Goal: Task Accomplishment & Management: Manage account settings

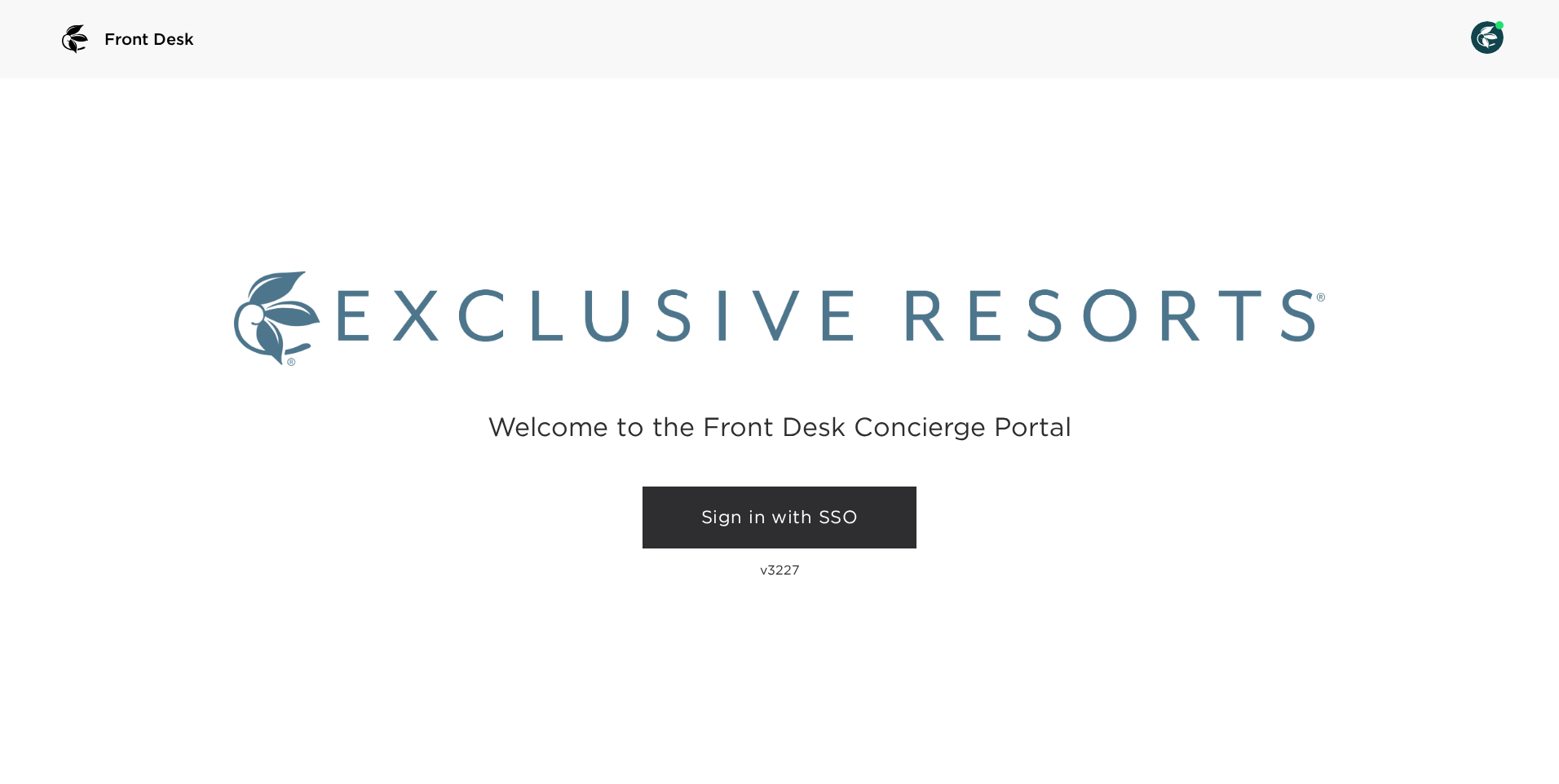
click at [715, 509] on link "Sign in with SSO" at bounding box center [780, 517] width 274 height 62
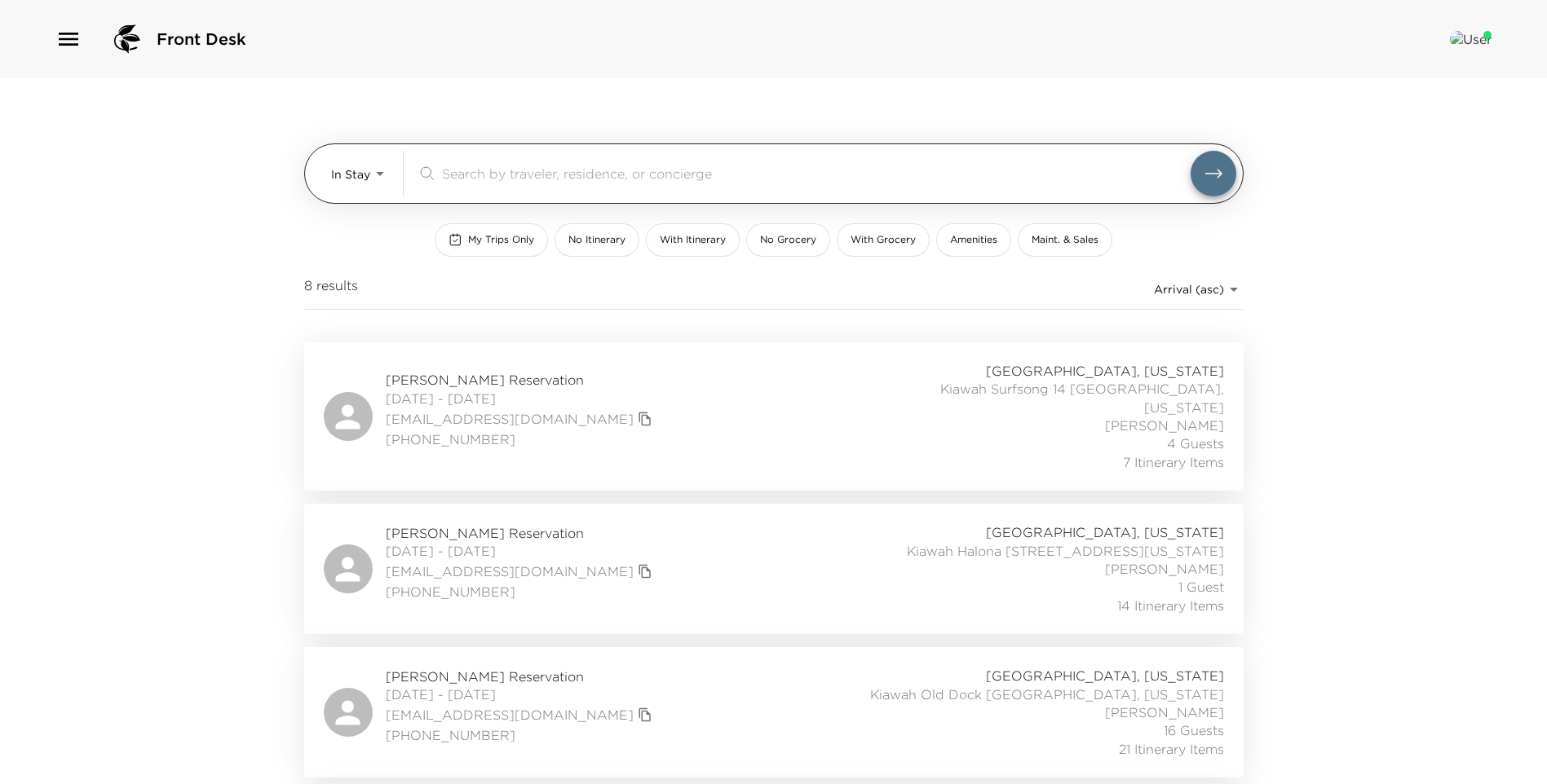
click at [362, 172] on body "Front Desk In Stay In-Stay ​ My Trips Only No Itinerary With Itinerary No Groce…" at bounding box center [773, 392] width 1547 height 784
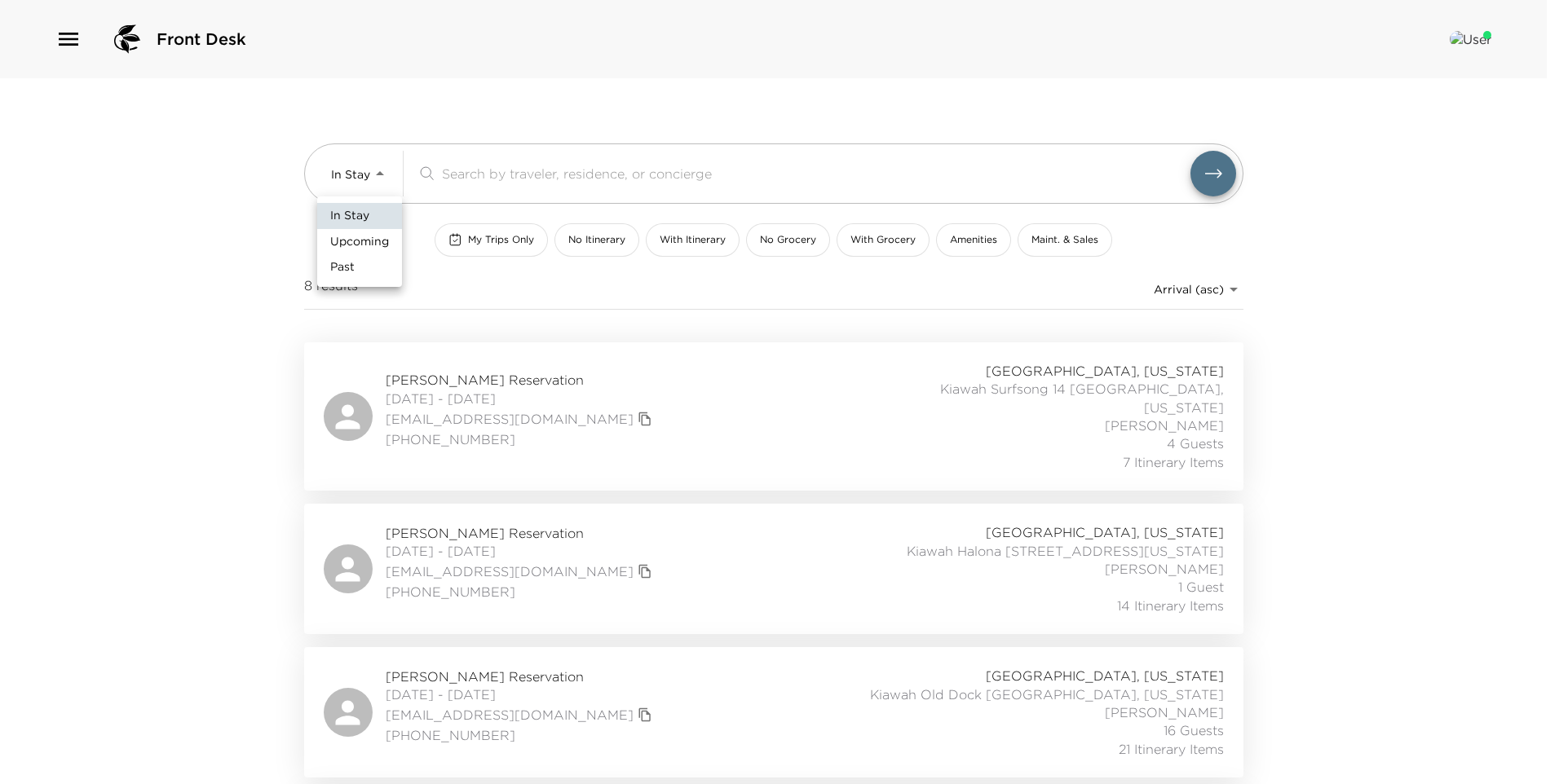
click at [365, 249] on span "Upcoming" at bounding box center [359, 242] width 59 height 17
type input "Upcoming"
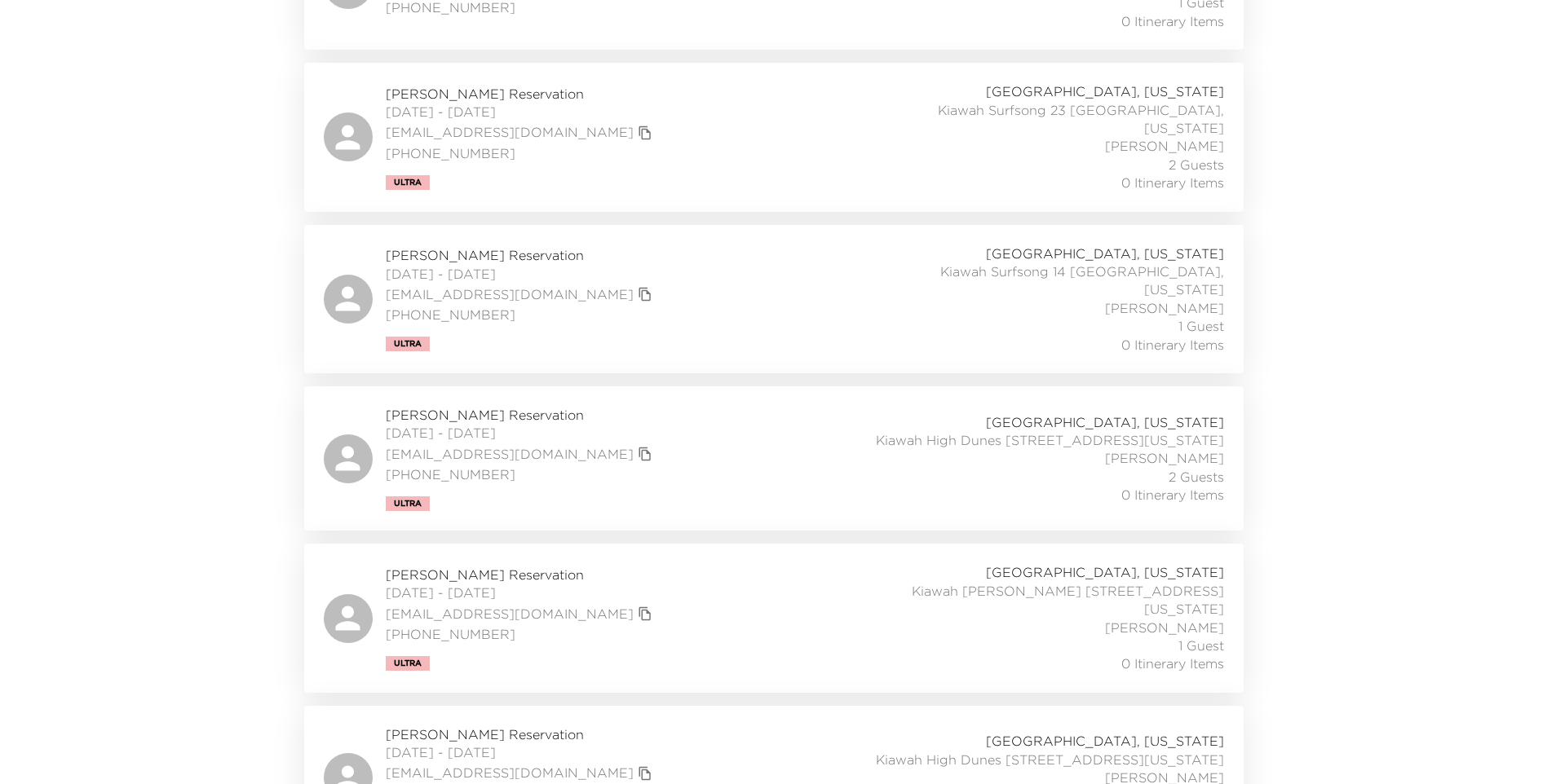
scroll to position [9811, 0]
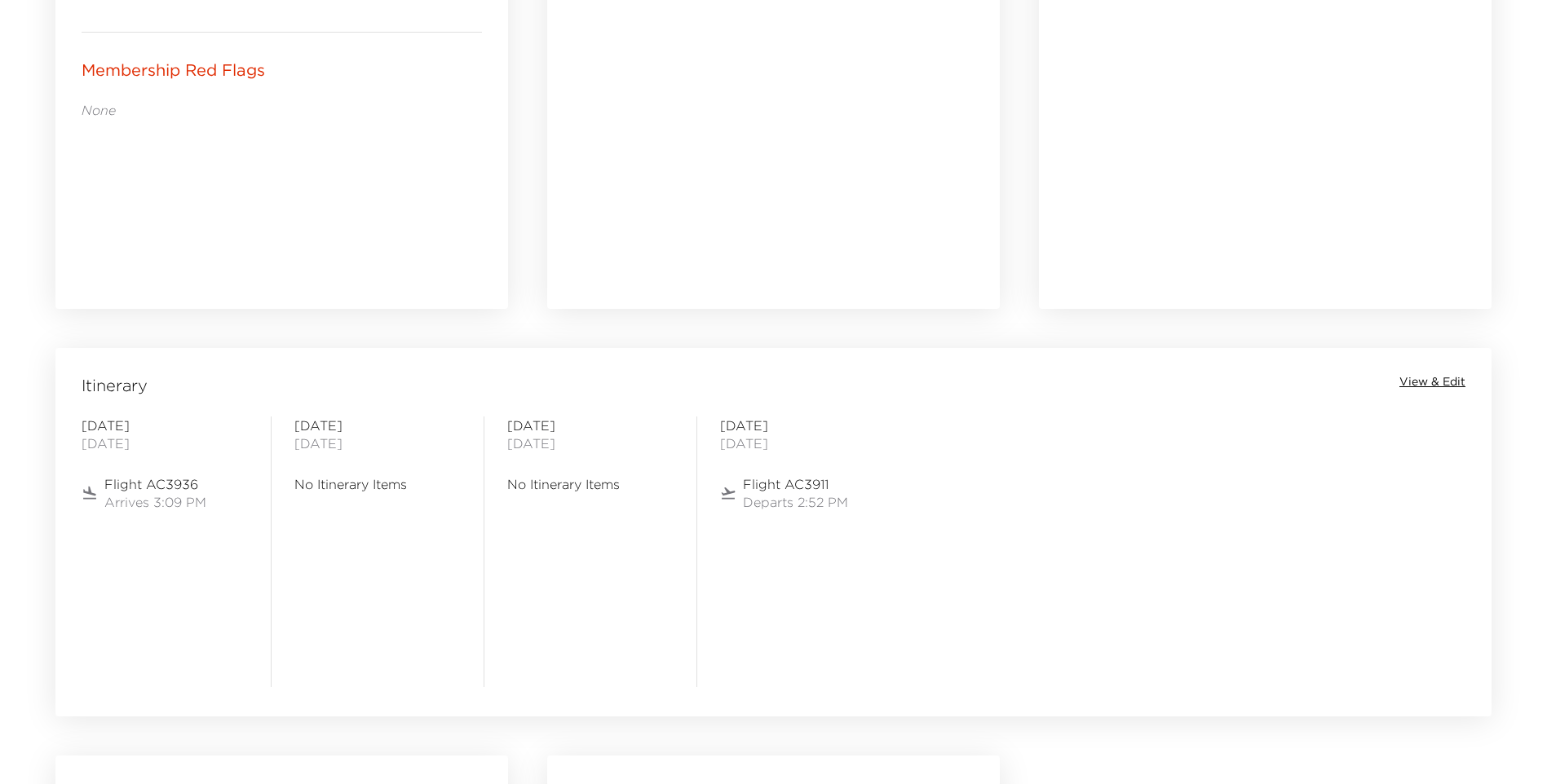
click at [1440, 386] on span "View & Edit" at bounding box center [1433, 382] width 66 height 17
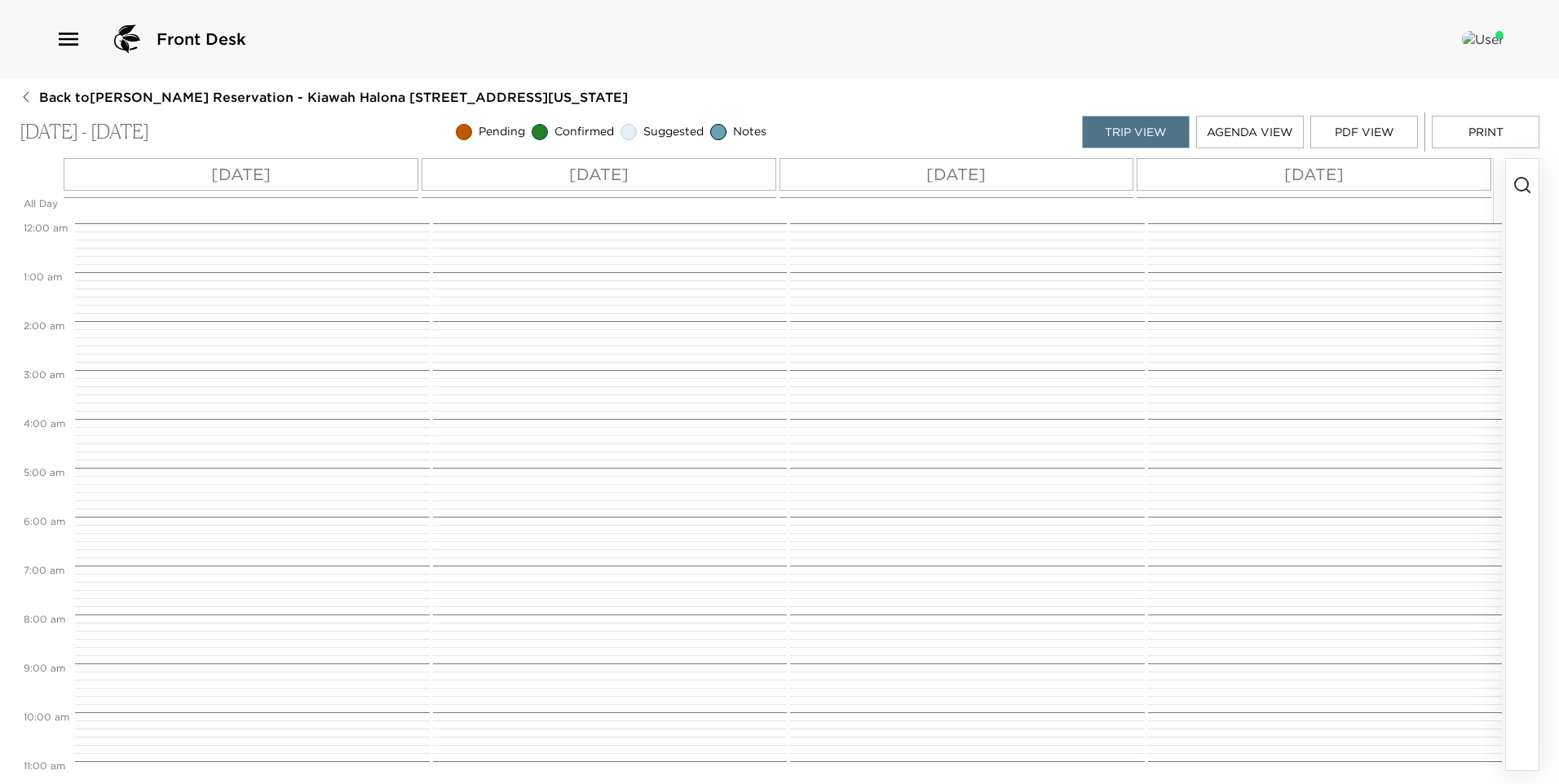
scroll to position [616, 0]
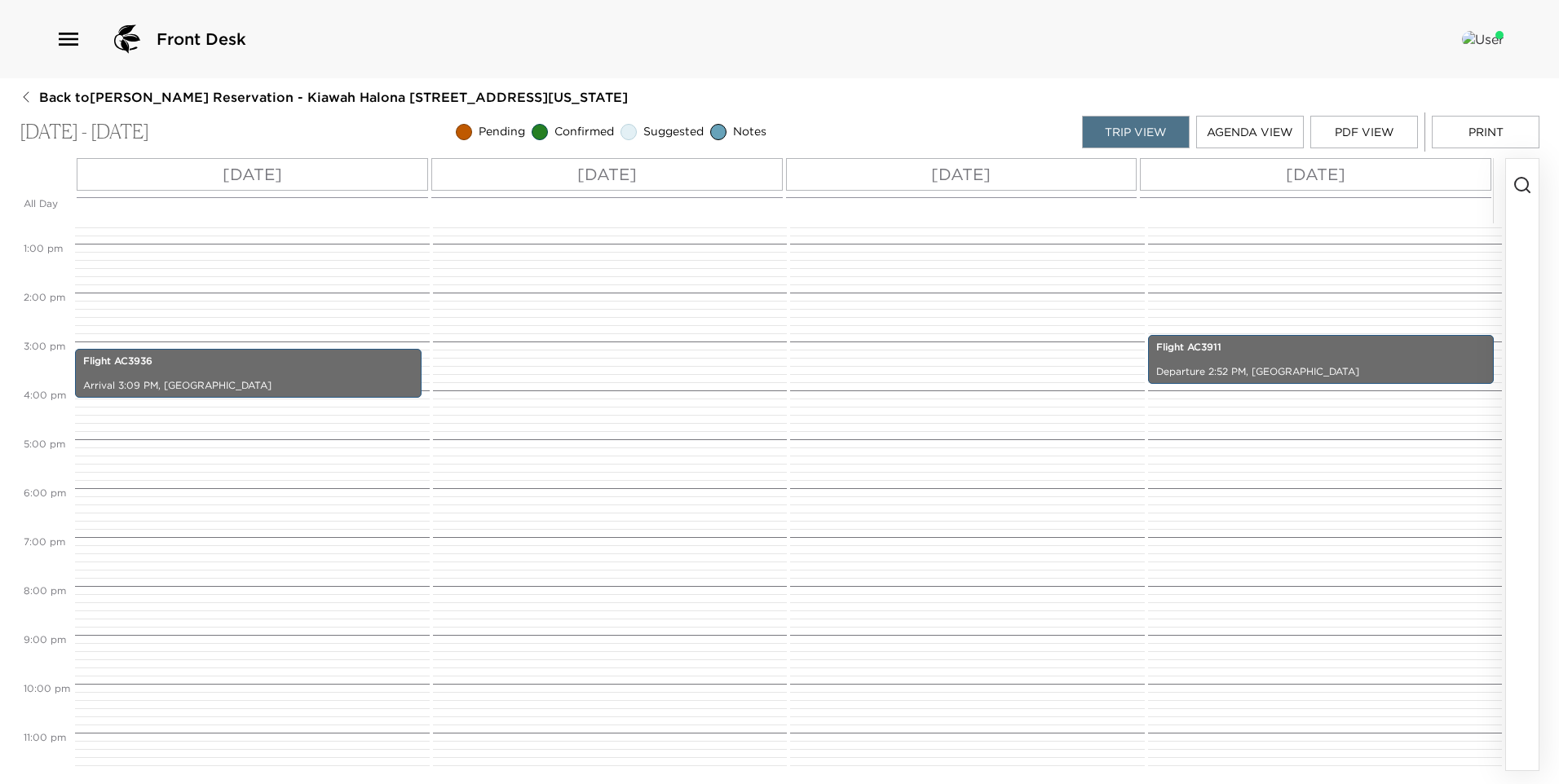
click at [1519, 191] on icon "button" at bounding box center [1522, 185] width 19 height 19
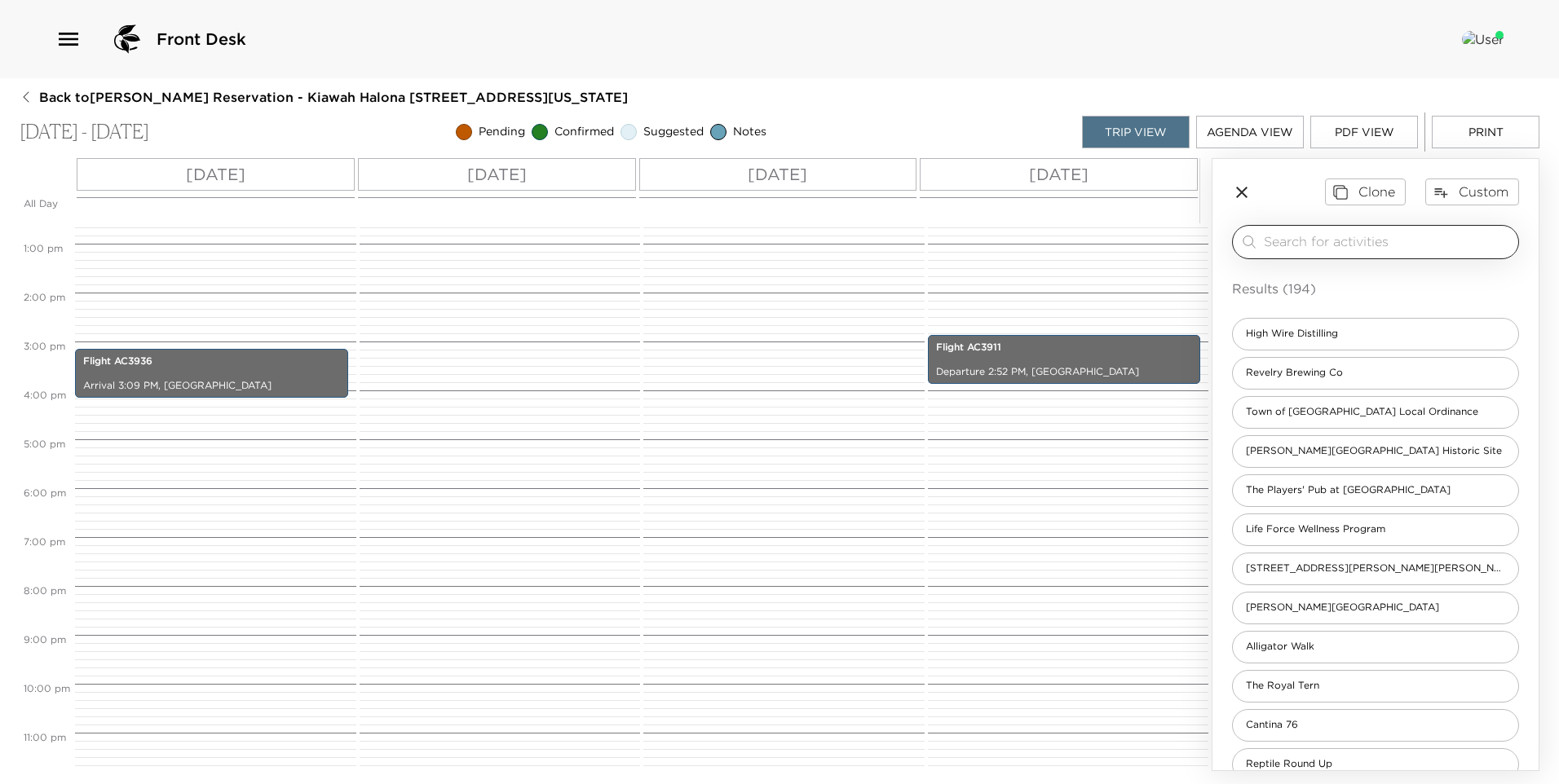
click at [1363, 236] on input "search" at bounding box center [1388, 241] width 248 height 18
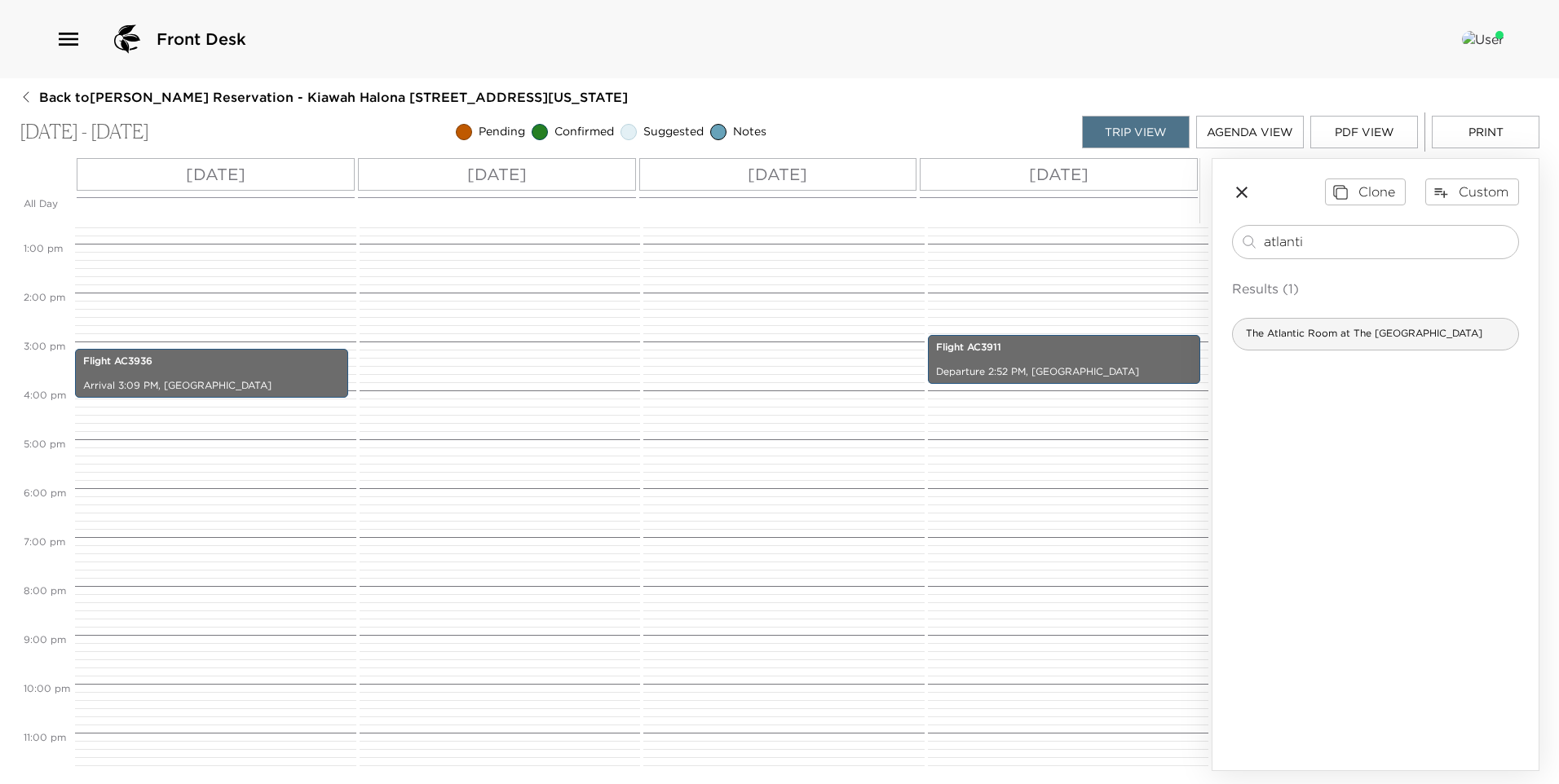
type input "atlanti"
click at [1314, 327] on span "The Atlantic Room at The [GEOGRAPHIC_DATA]" at bounding box center [1364, 334] width 263 height 14
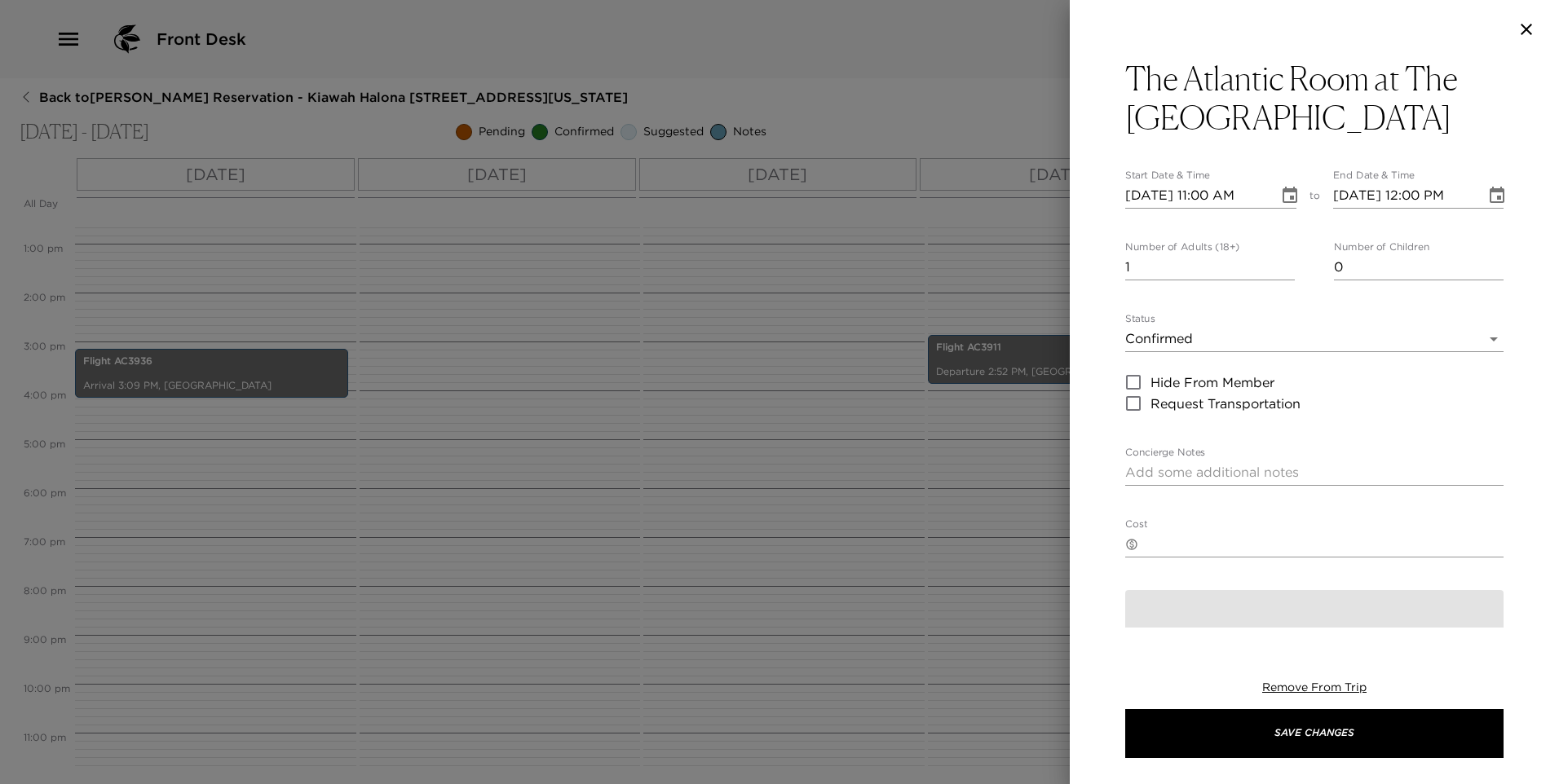
type textarea "Your dinner reservation has been confirmed. [GEOGRAPHIC_DATA]’s signature seafo…"
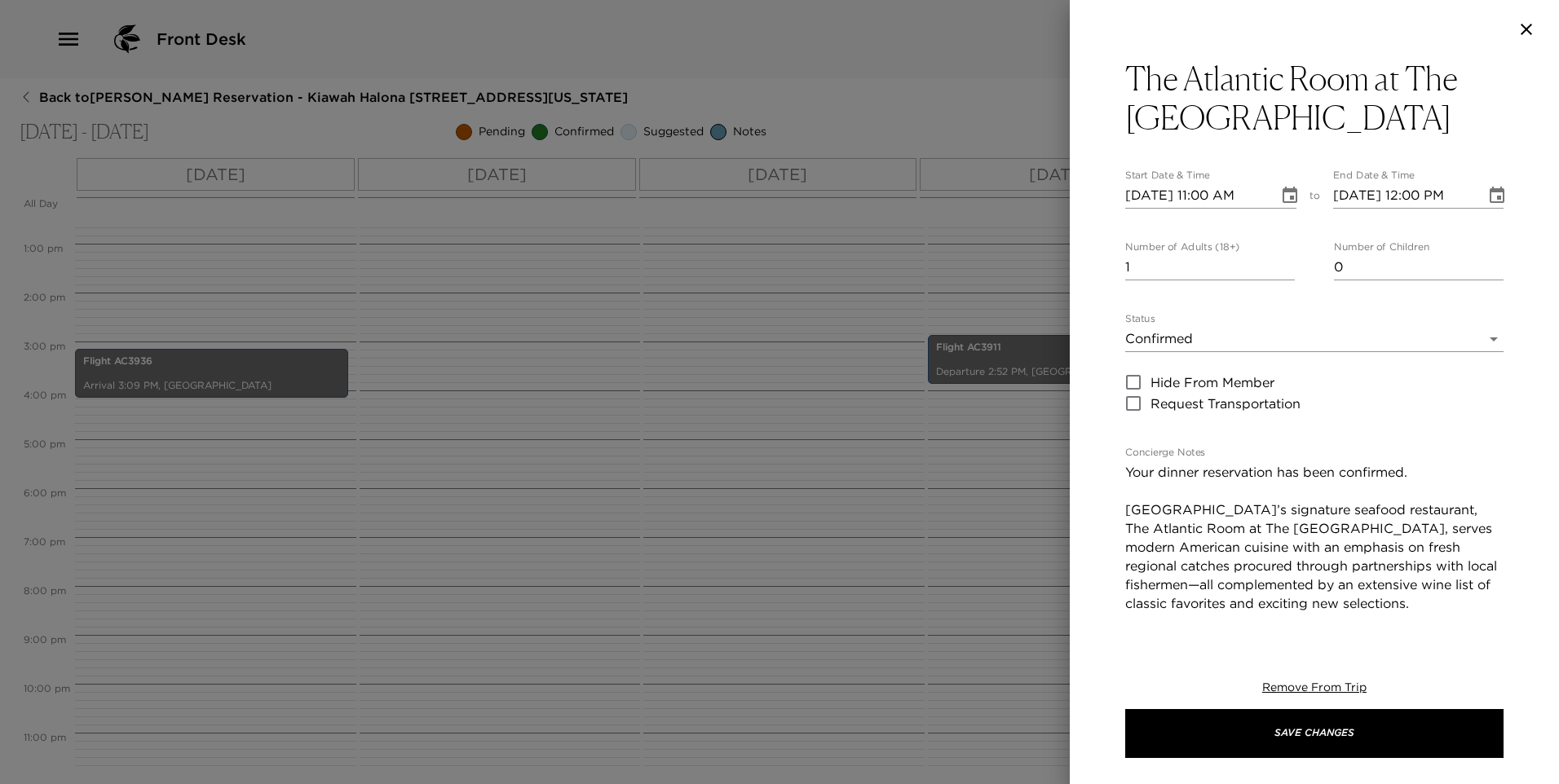
click at [1213, 199] on input "[DATE] 11:00 AM" at bounding box center [1197, 196] width 141 height 26
type input "[DATE] 07:30 PM"
type input "[DATE] 08:30 PM"
click at [1156, 192] on input "[DATE] 07:30 PM" at bounding box center [1197, 196] width 141 height 26
type input "[DATE] 07:30 PM"
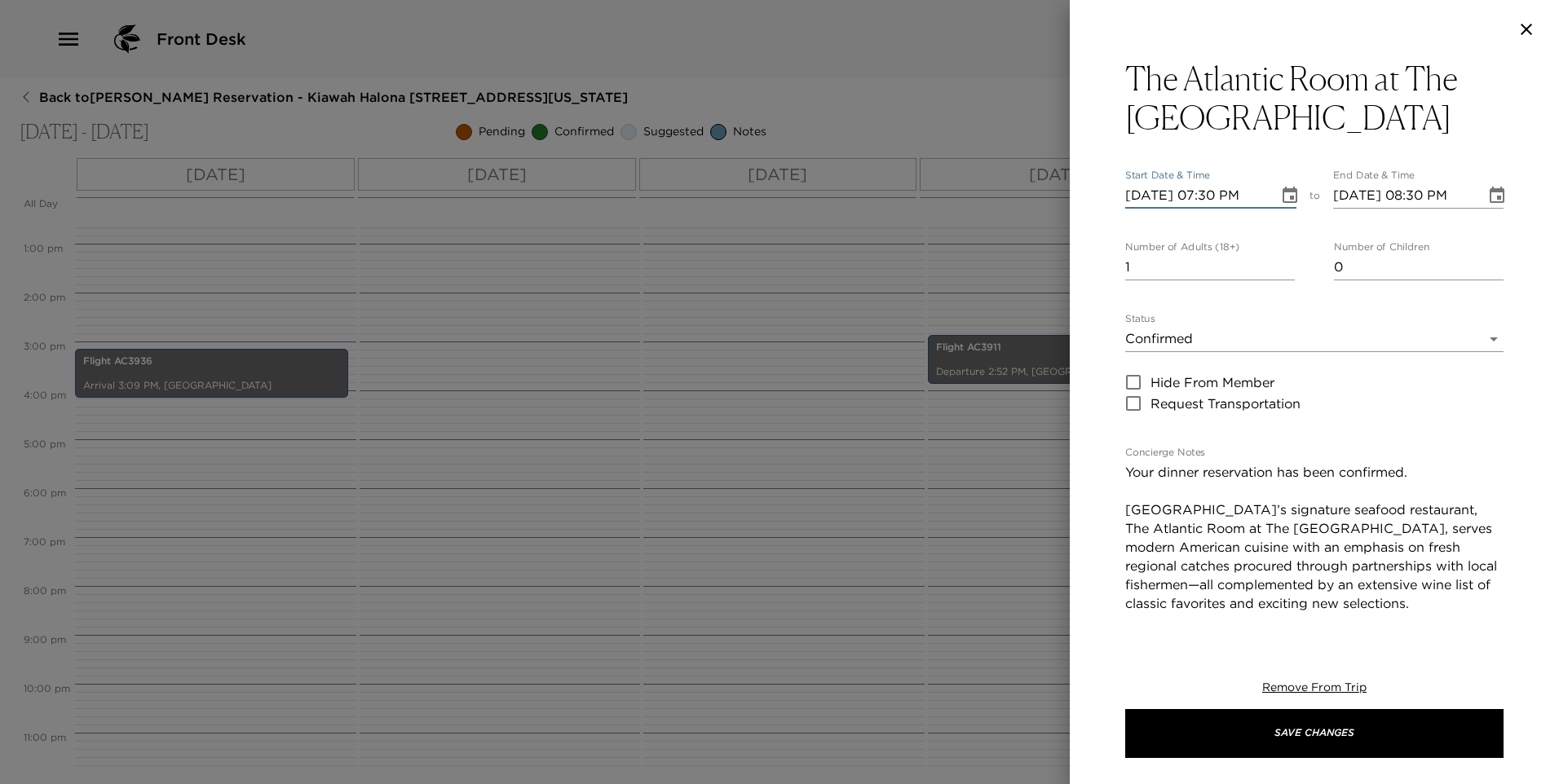
type input "[DATE] 08:30 PM"
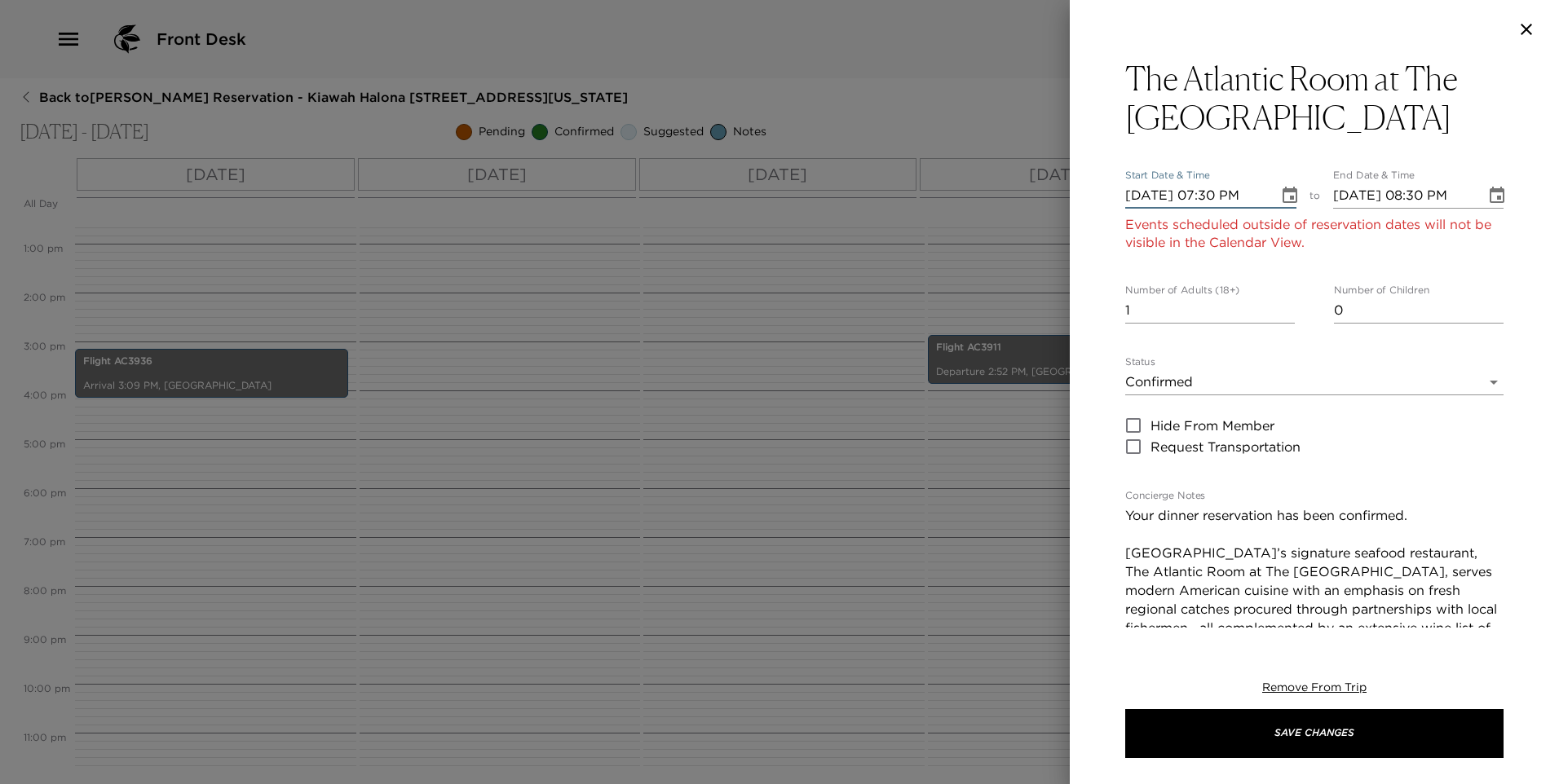
type input "[DATE] 07:30 PM"
type input "[DATE] 08:30 PM"
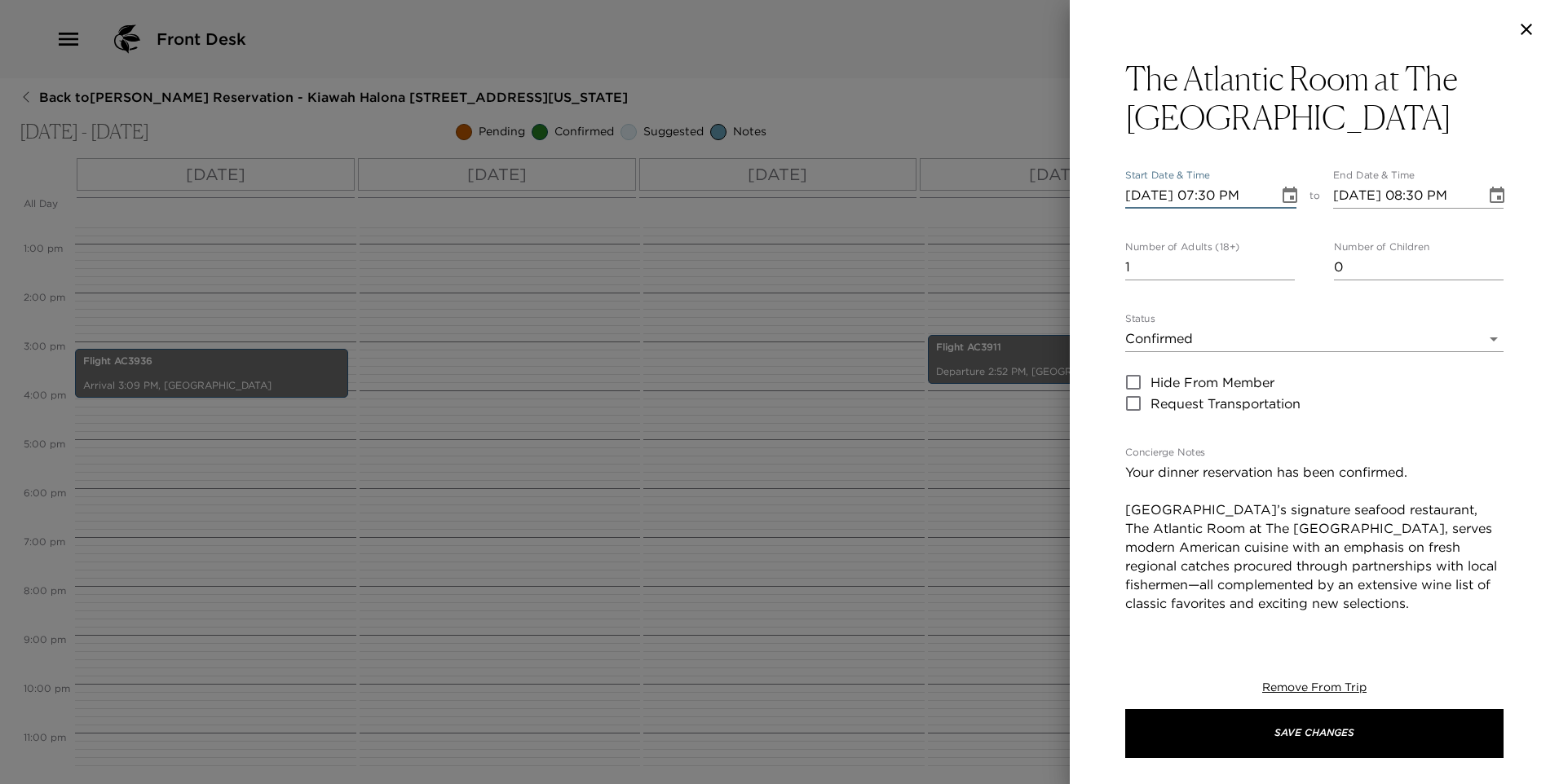
type input "[DATE] 07:30 PM"
click at [1164, 265] on input "1" at bounding box center [1211, 267] width 169 height 26
type input "6"
click at [1432, 474] on textarea "Your dinner reservation has been confirmed. [GEOGRAPHIC_DATA]’s signature seafo…" at bounding box center [1314, 556] width 378 height 188
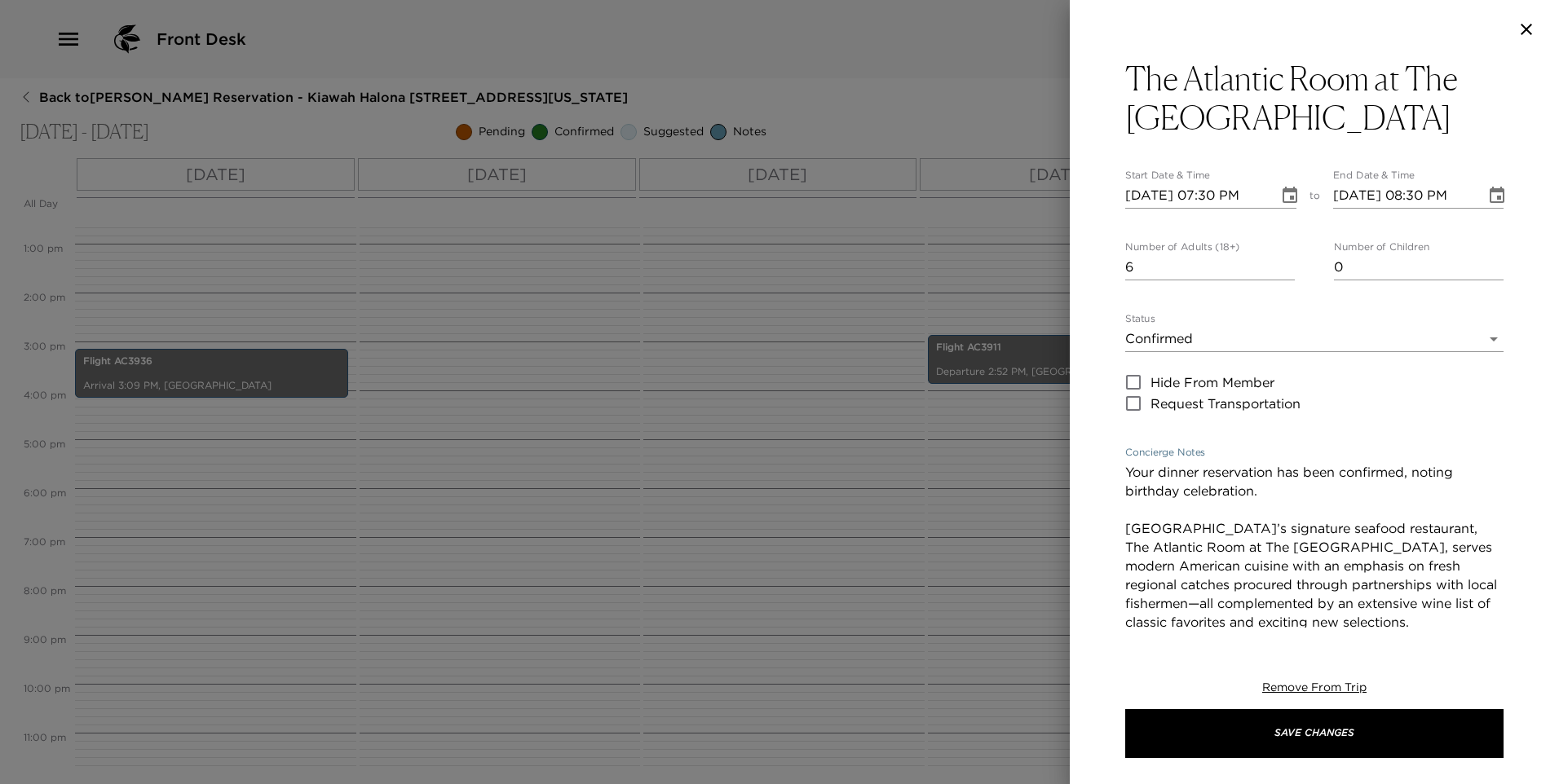
click at [1477, 473] on textarea "Your dinner reservation has been confirmed, noting birthday celebration. [GEOGR…" at bounding box center [1314, 566] width 378 height 206
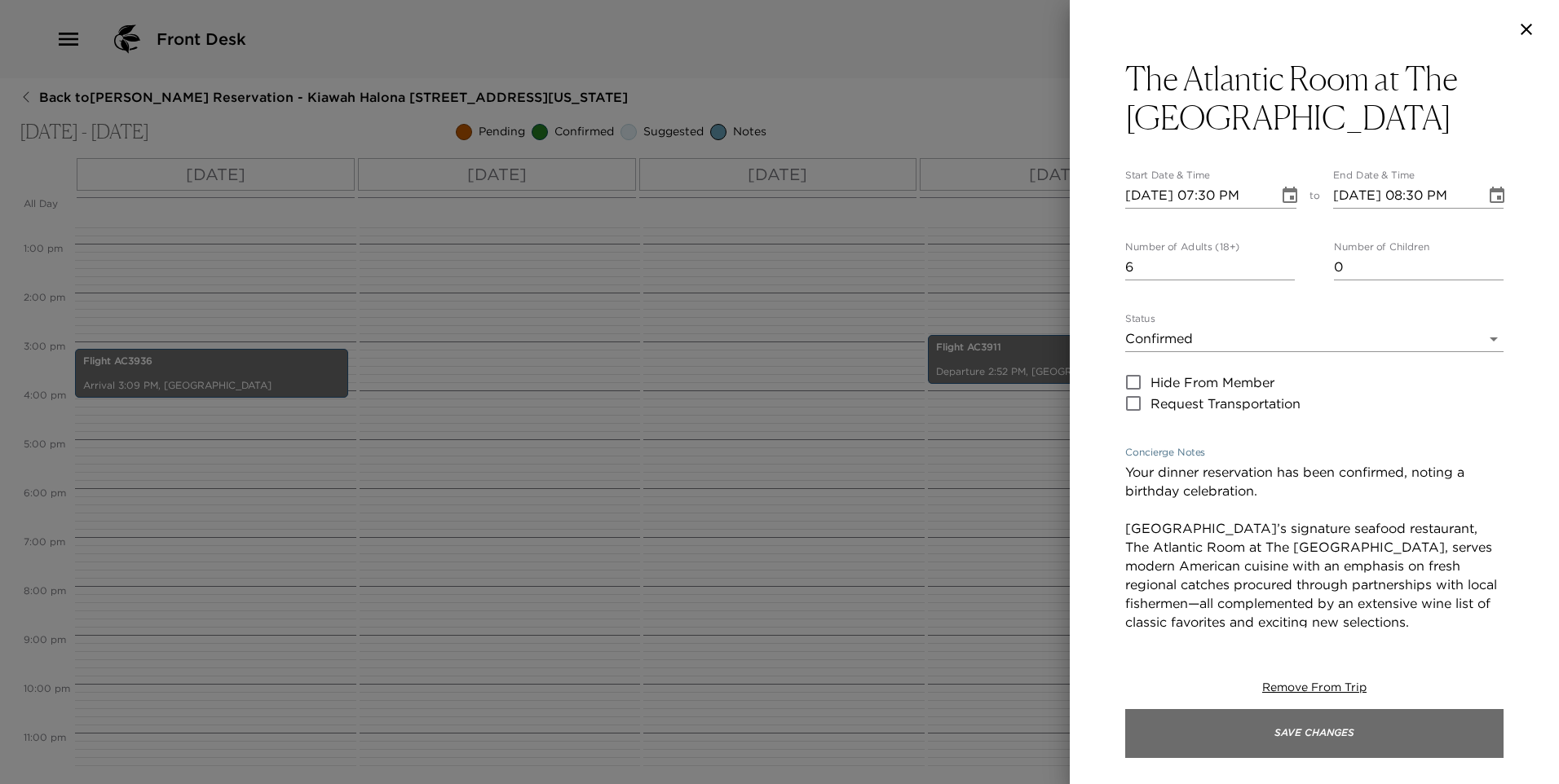
type textarea "Your dinner reservation has been confirmed, noting a birthday celebration. [GEO…"
click at [1204, 733] on button "Save Changes" at bounding box center [1314, 733] width 378 height 49
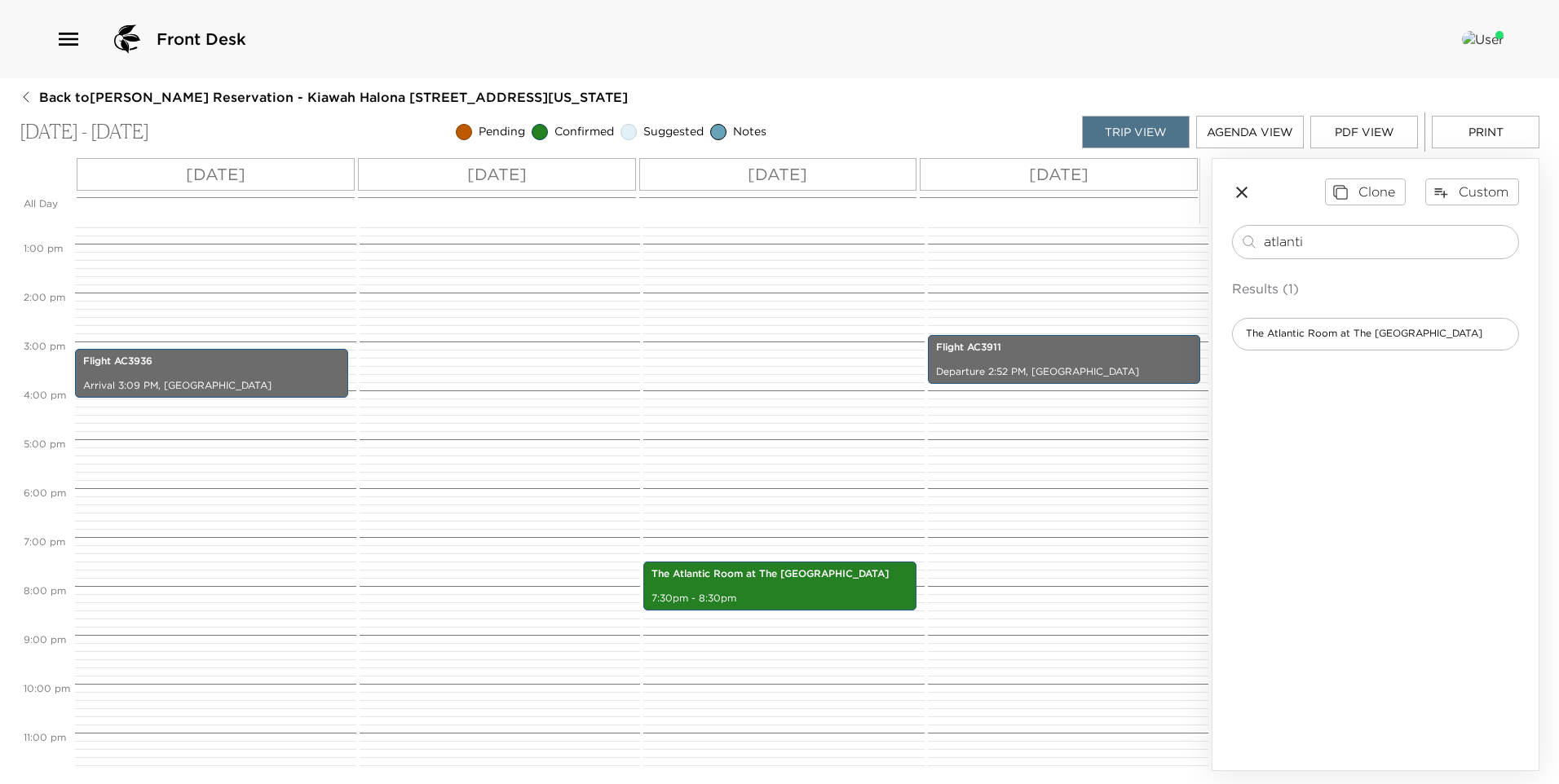
click at [1241, 191] on icon "button" at bounding box center [1242, 192] width 11 height 11
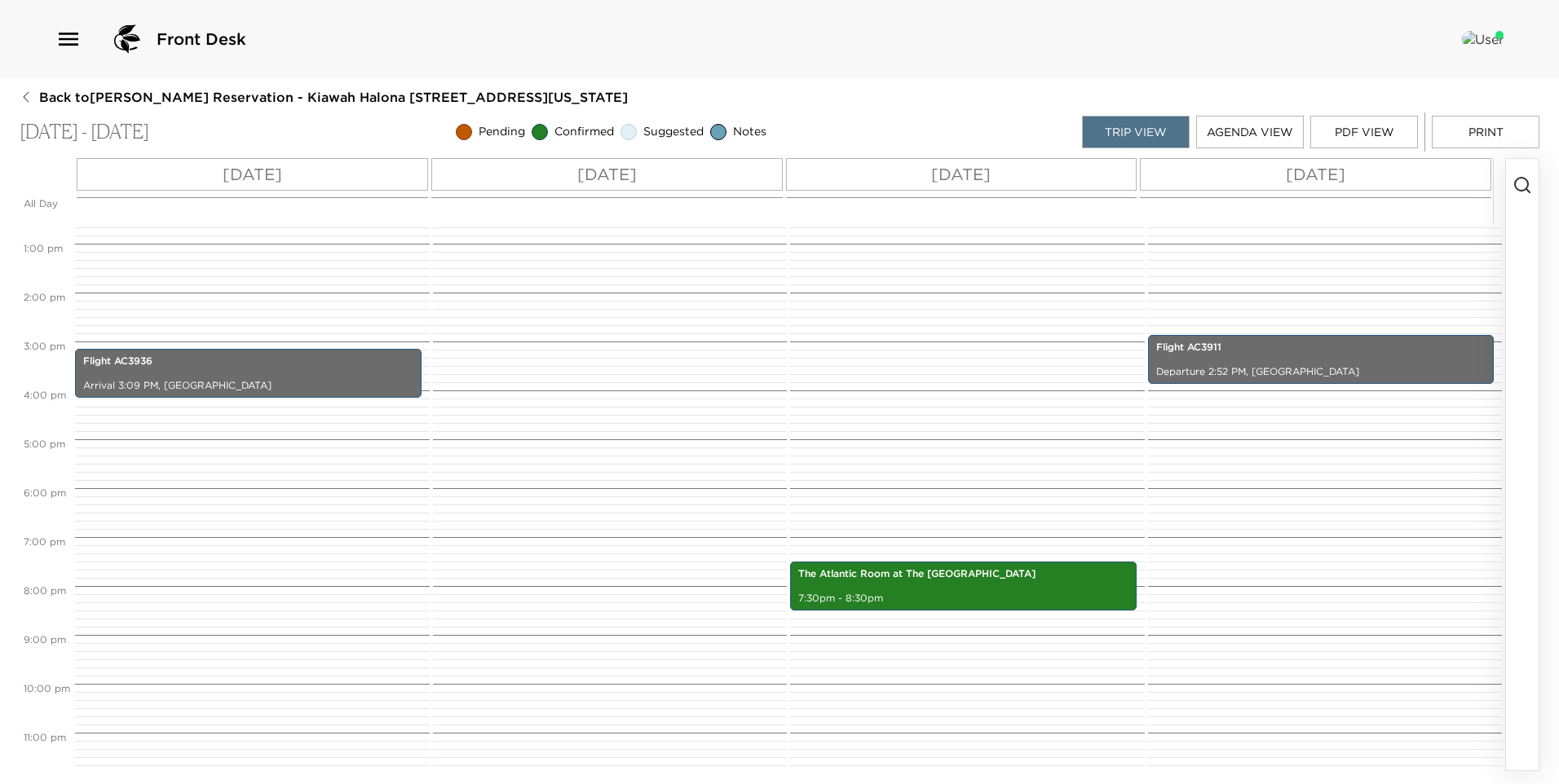
click at [1518, 187] on icon "button" at bounding box center [1522, 185] width 19 height 19
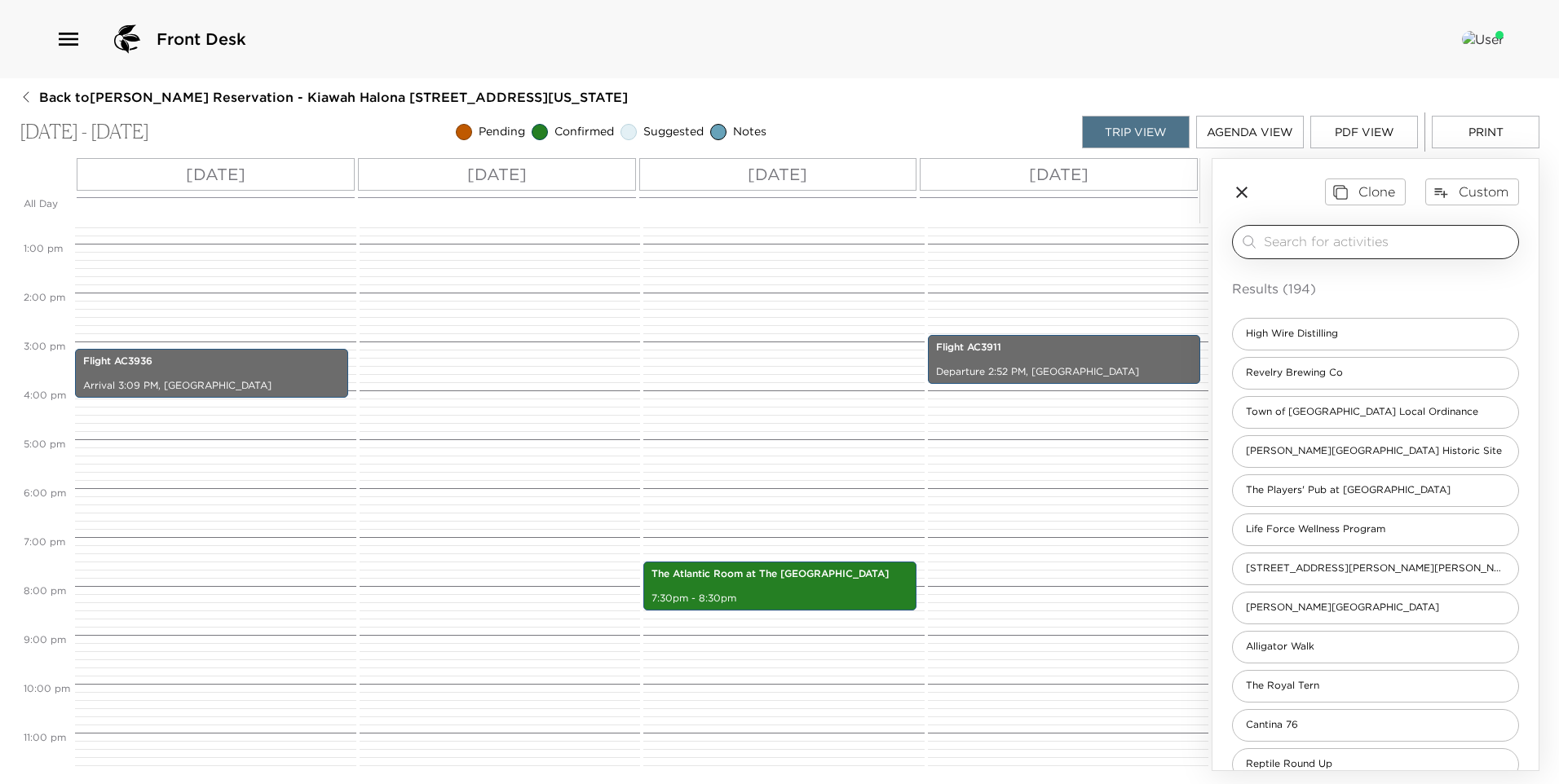
click at [1340, 242] on input "search" at bounding box center [1388, 241] width 248 height 18
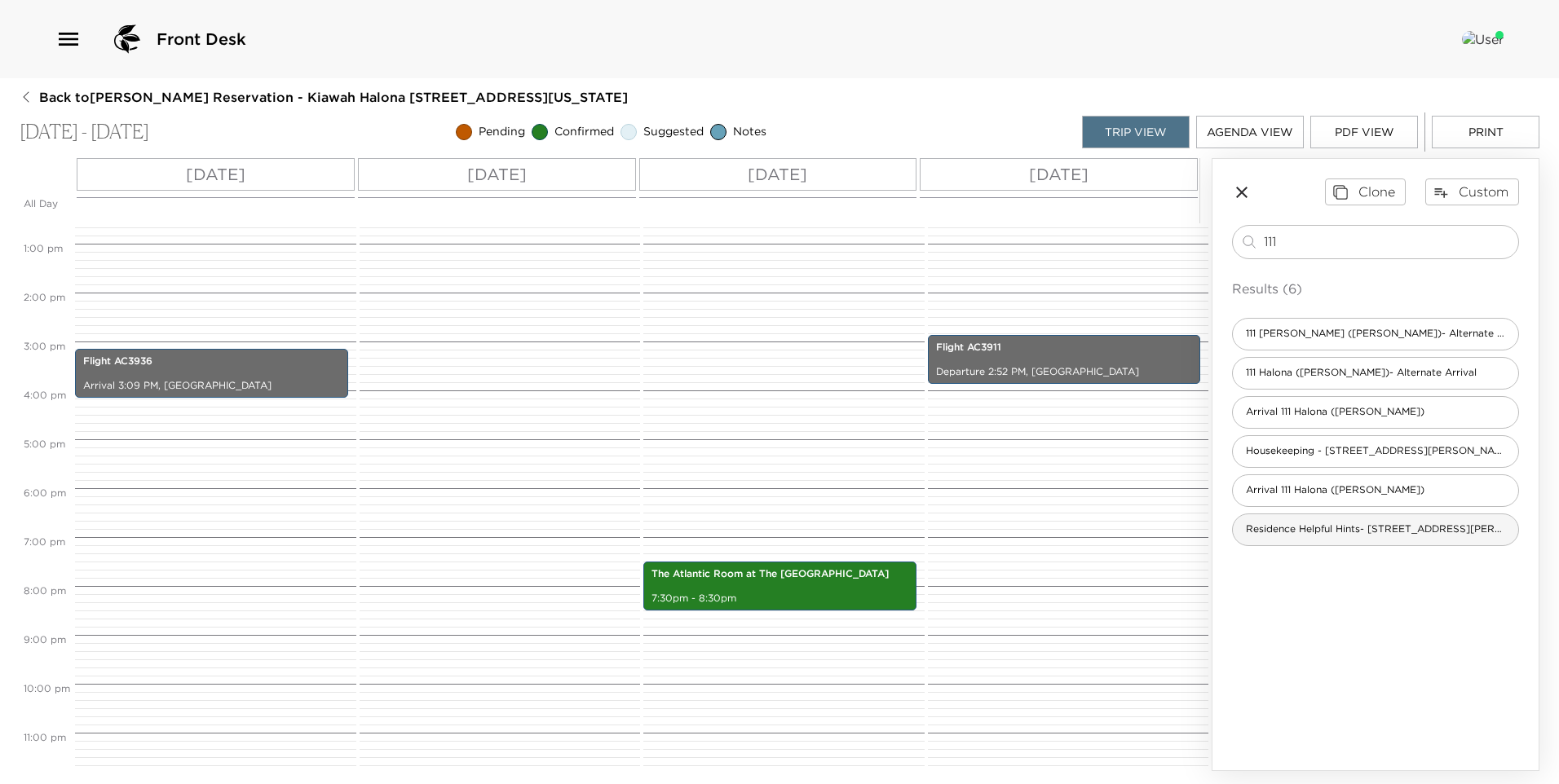
type input "111"
click at [1335, 527] on span "Residence Helpful Hints- [STREET_ADDRESS][PERSON_NAME]" at bounding box center [1376, 530] width 286 height 14
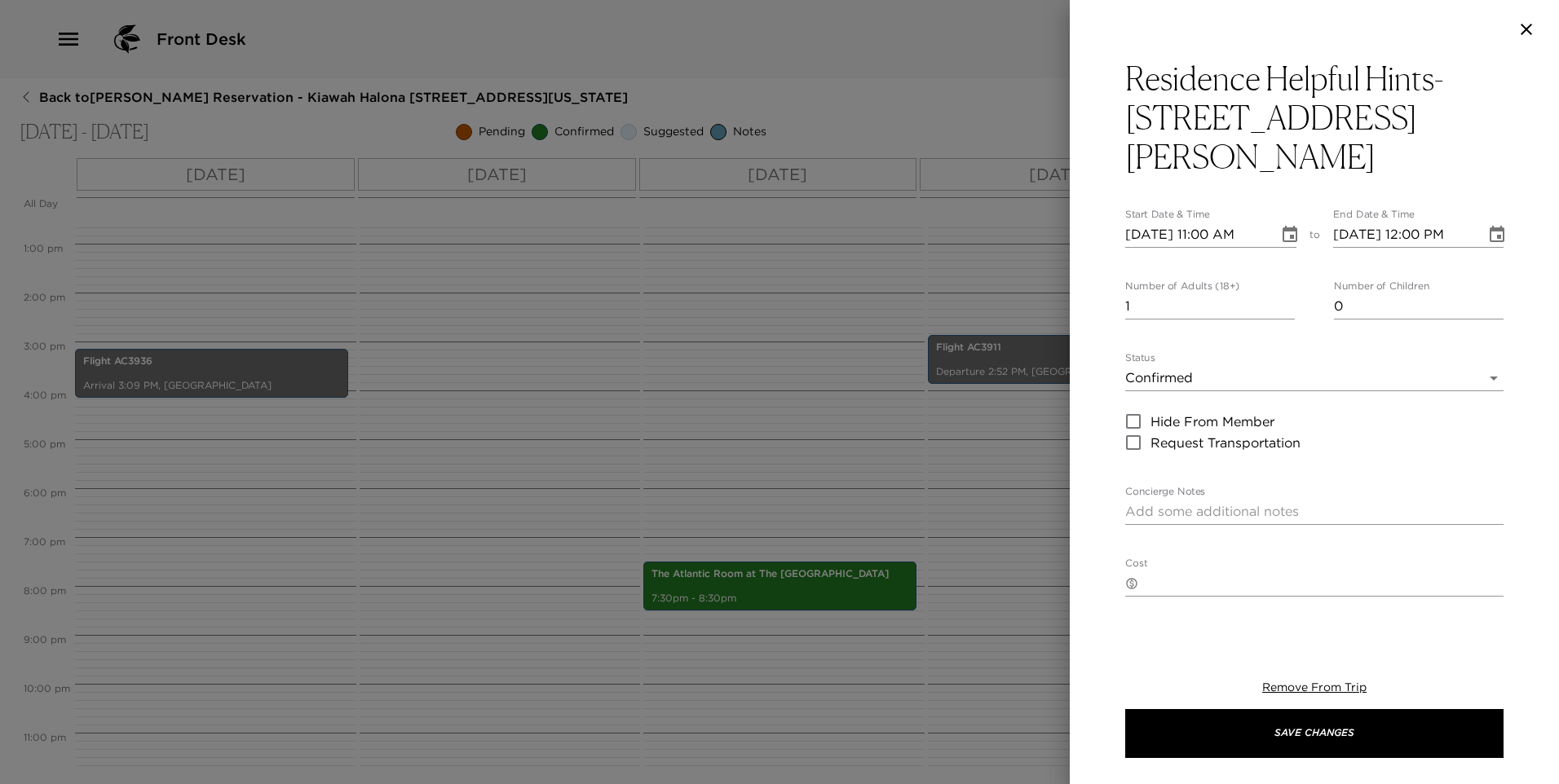
type textarea "Welcome to your [GEOGRAPHIC_DATA] home! For your convenience we have supplied y…"
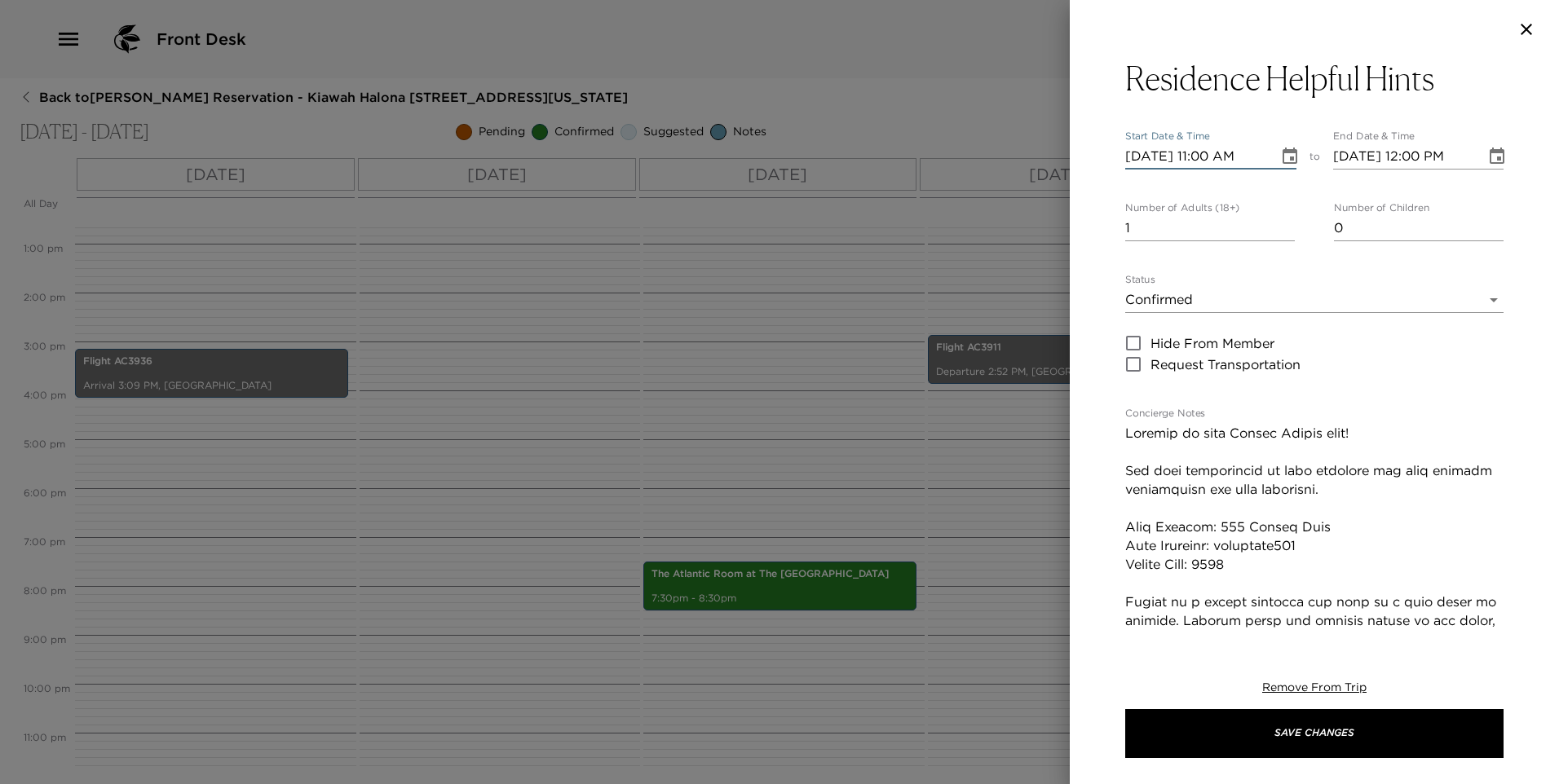
click at [1205, 162] on input "[DATE] 11:00 AM" at bounding box center [1197, 156] width 141 height 26
type input "[DATE] 04:00 PM"
type input "[DATE] 05:00 PM"
type input "[DATE] 04:00 PM"
click at [1155, 228] on input "1" at bounding box center [1211, 229] width 169 height 26
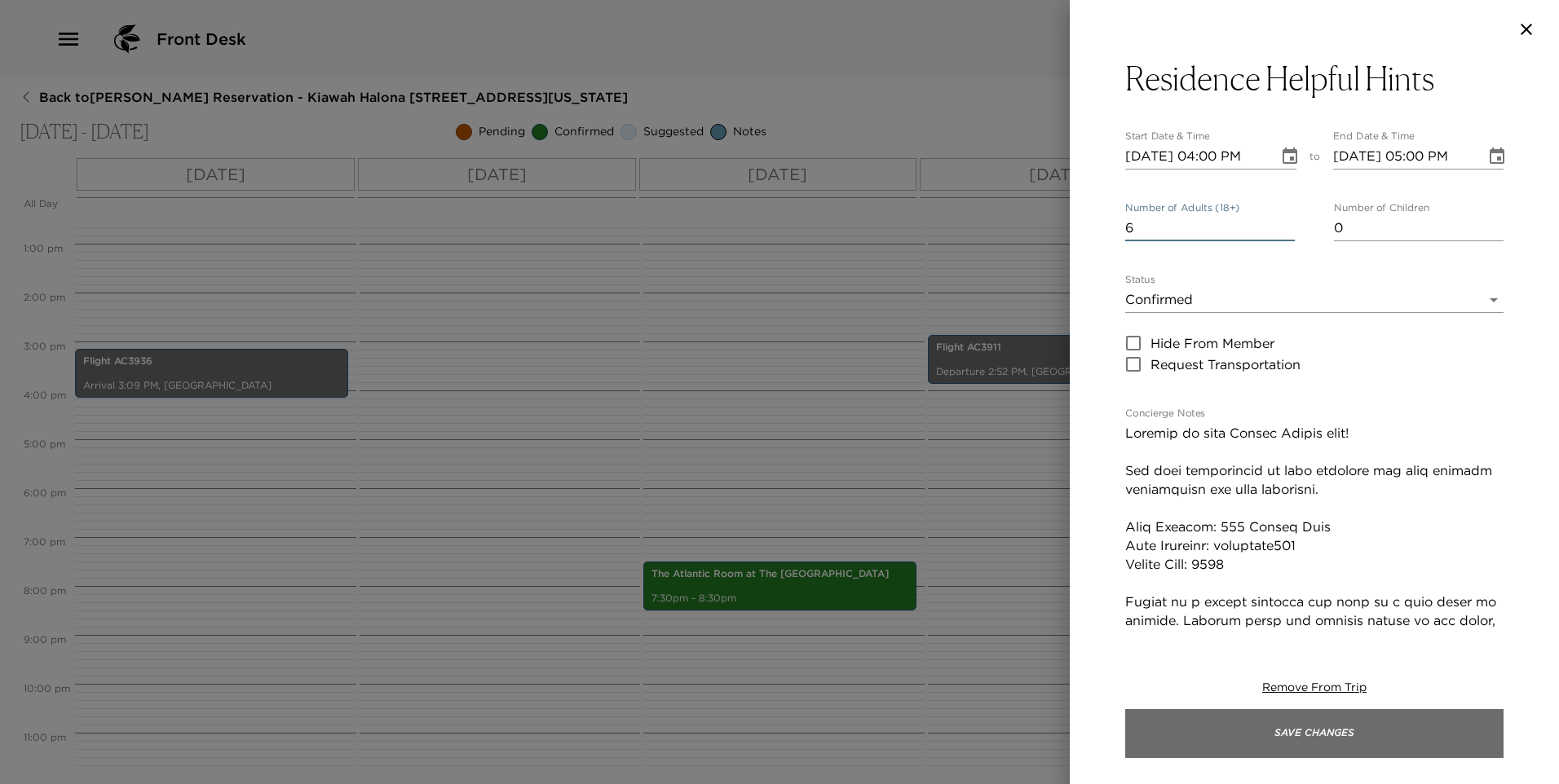
type input "6"
click at [1162, 746] on button "Save Changes" at bounding box center [1314, 733] width 378 height 49
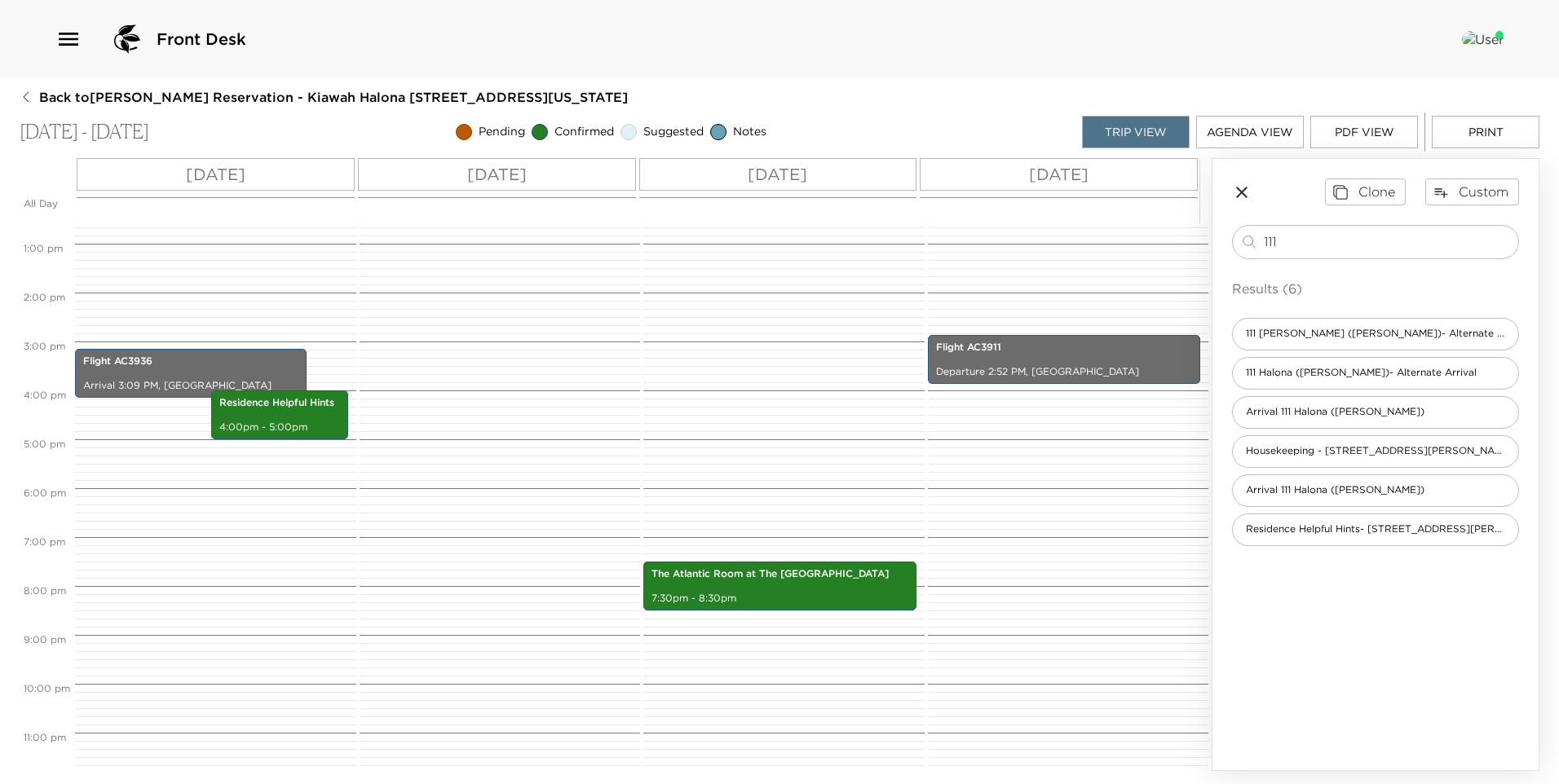
click at [1245, 189] on icon "button" at bounding box center [1242, 192] width 11 height 11
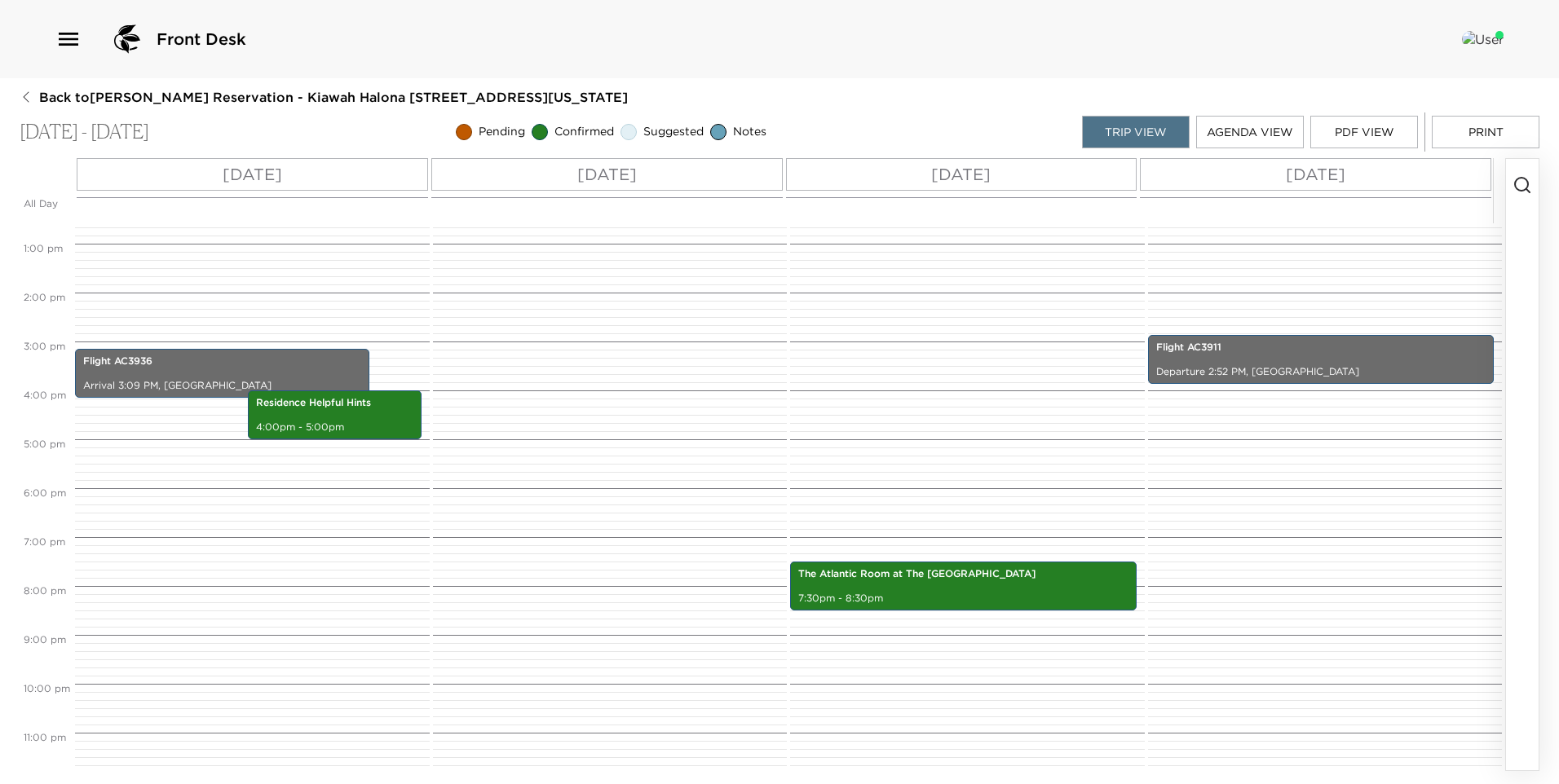
click at [1519, 186] on icon "button" at bounding box center [1522, 185] width 19 height 19
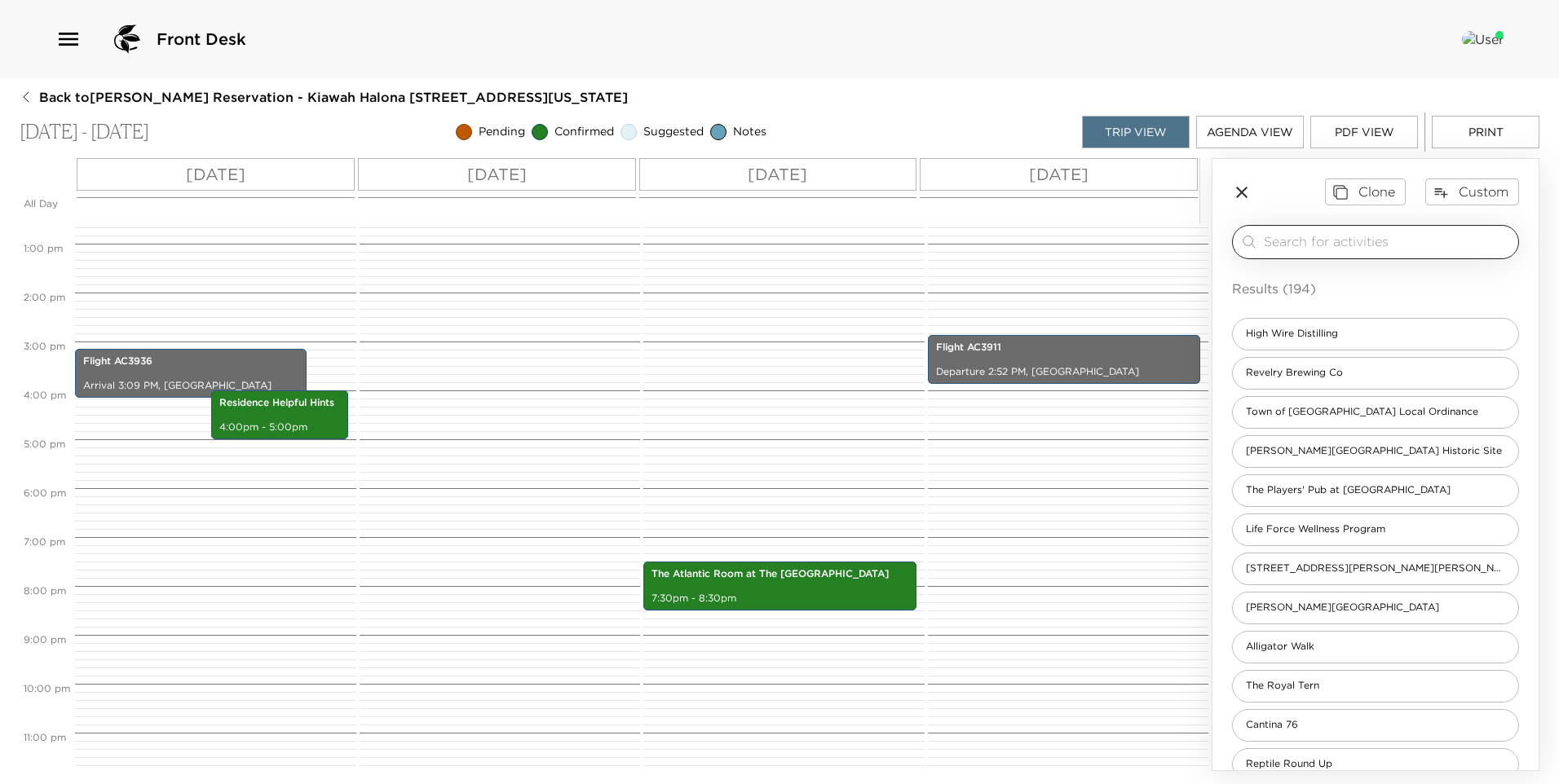
click at [1374, 242] on input "search" at bounding box center [1388, 241] width 248 height 18
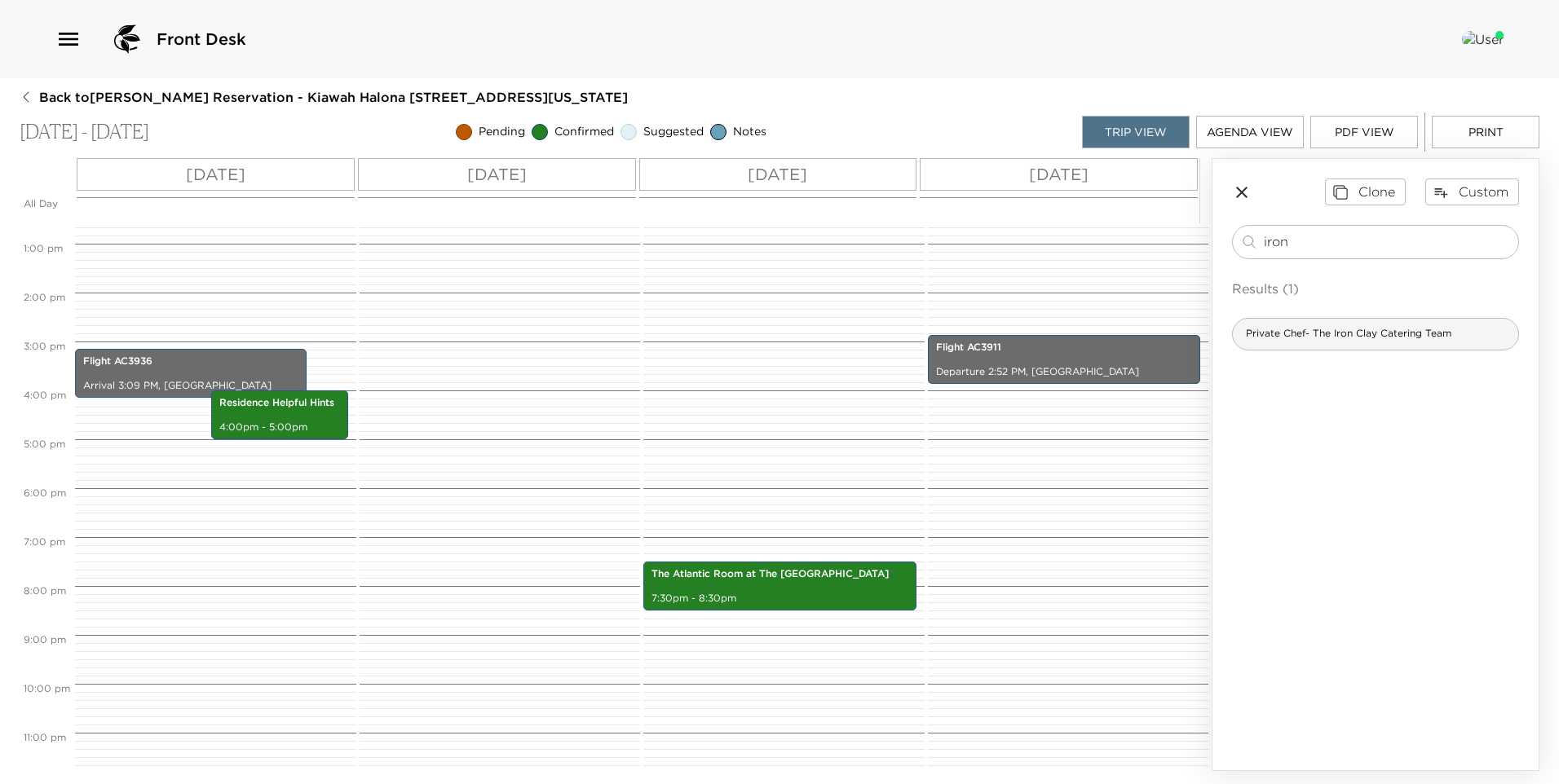
type input "iron"
click at [1349, 340] on span "Private Chef- The Iron Clay Catering Team" at bounding box center [1349, 334] width 231 height 14
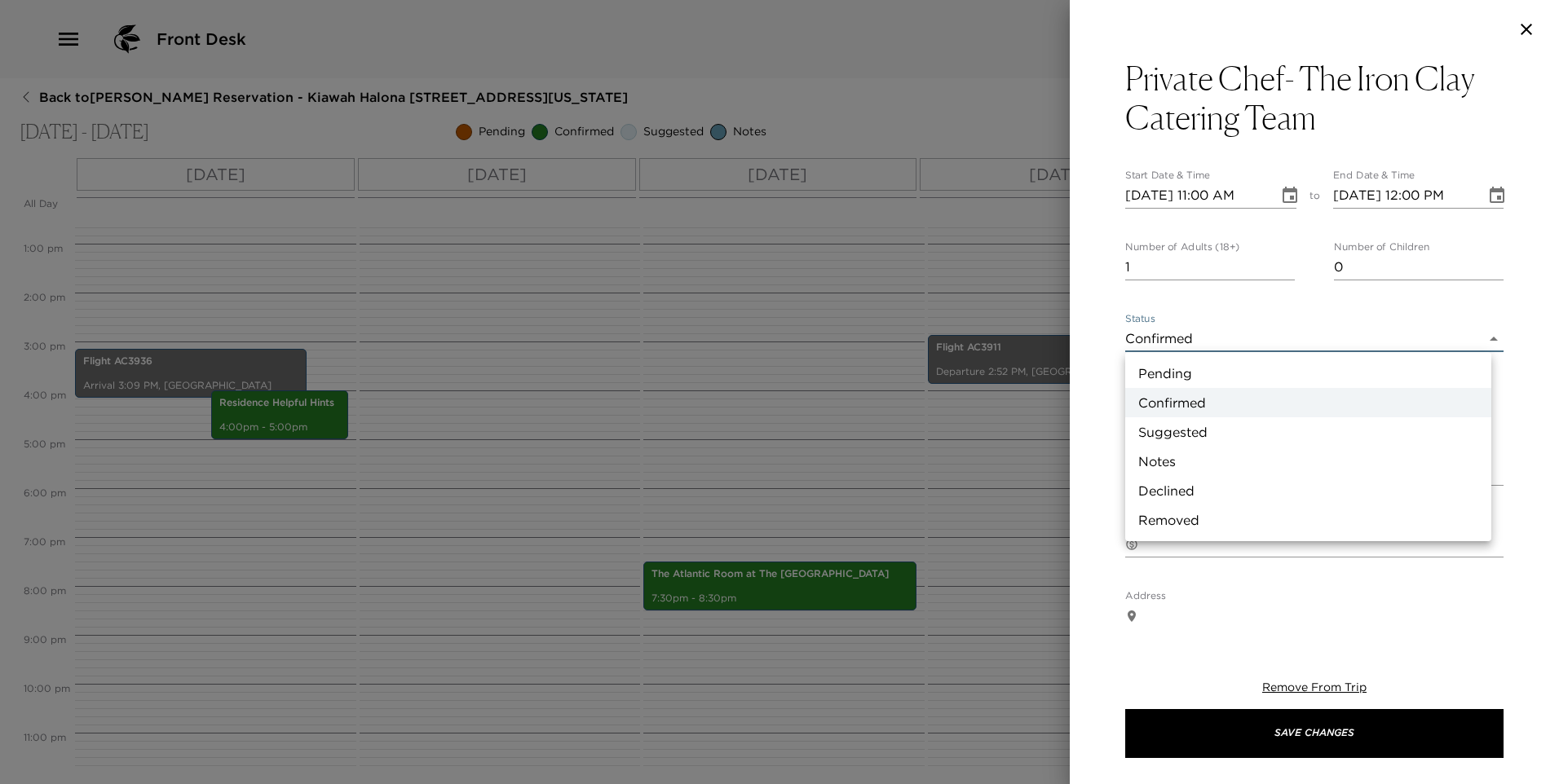
click at [1198, 338] on body "Front Desk Back to [PERSON_NAME][GEOGRAPHIC_DATA] - [GEOGRAPHIC_DATA] Halona [S…" at bounding box center [779, 392] width 1559 height 784
click at [1168, 373] on li "Pending" at bounding box center [1308, 374] width 366 height 30
type input "Pending"
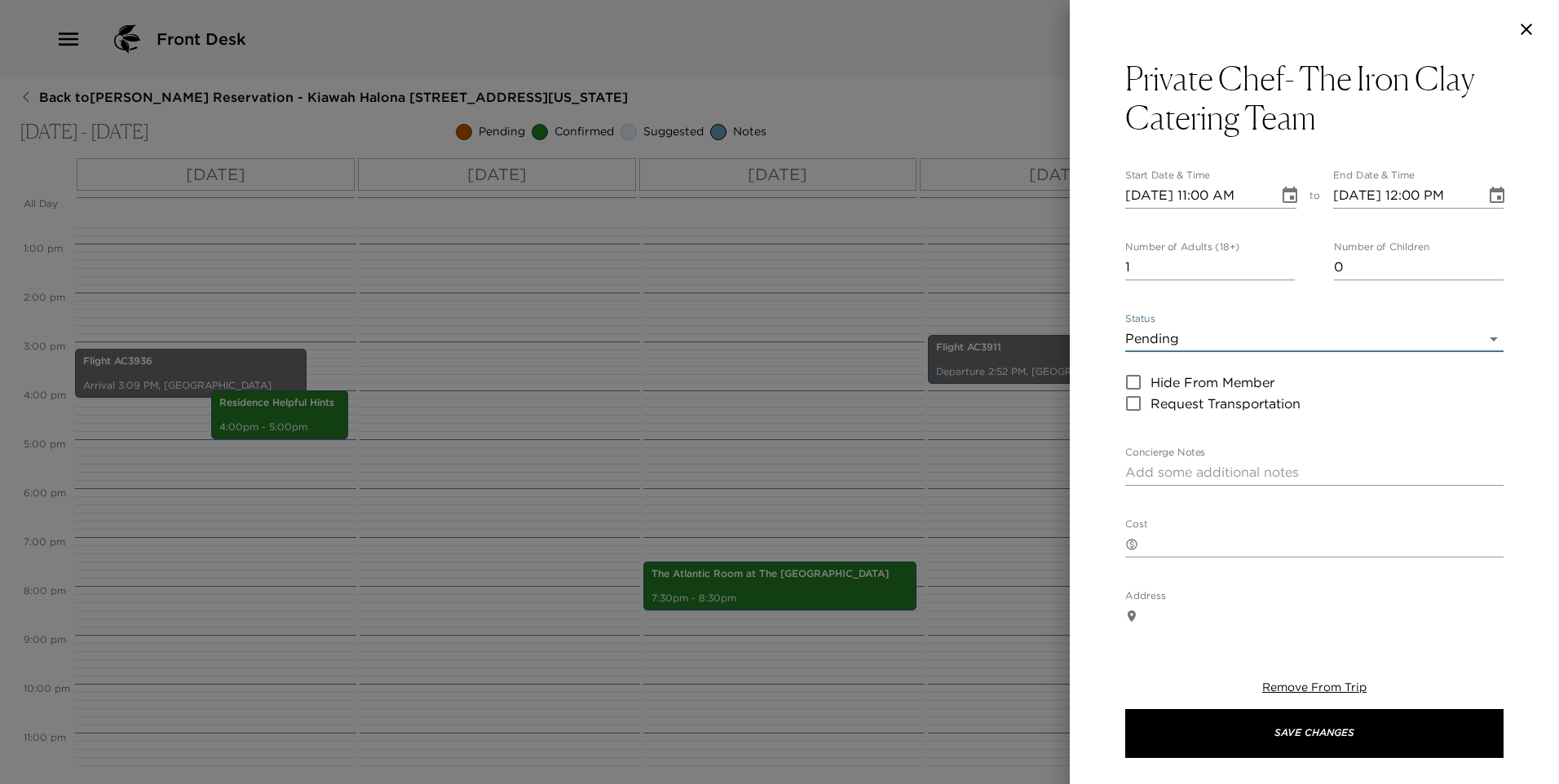
click at [1150, 266] on input "1" at bounding box center [1211, 267] width 169 height 26
type input "6"
click at [1209, 198] on input "[DATE] 11:00 AM" at bounding box center [1197, 196] width 141 height 26
type input "[DATE] 04:00 PM"
type input "[DATE] 05:00 PM"
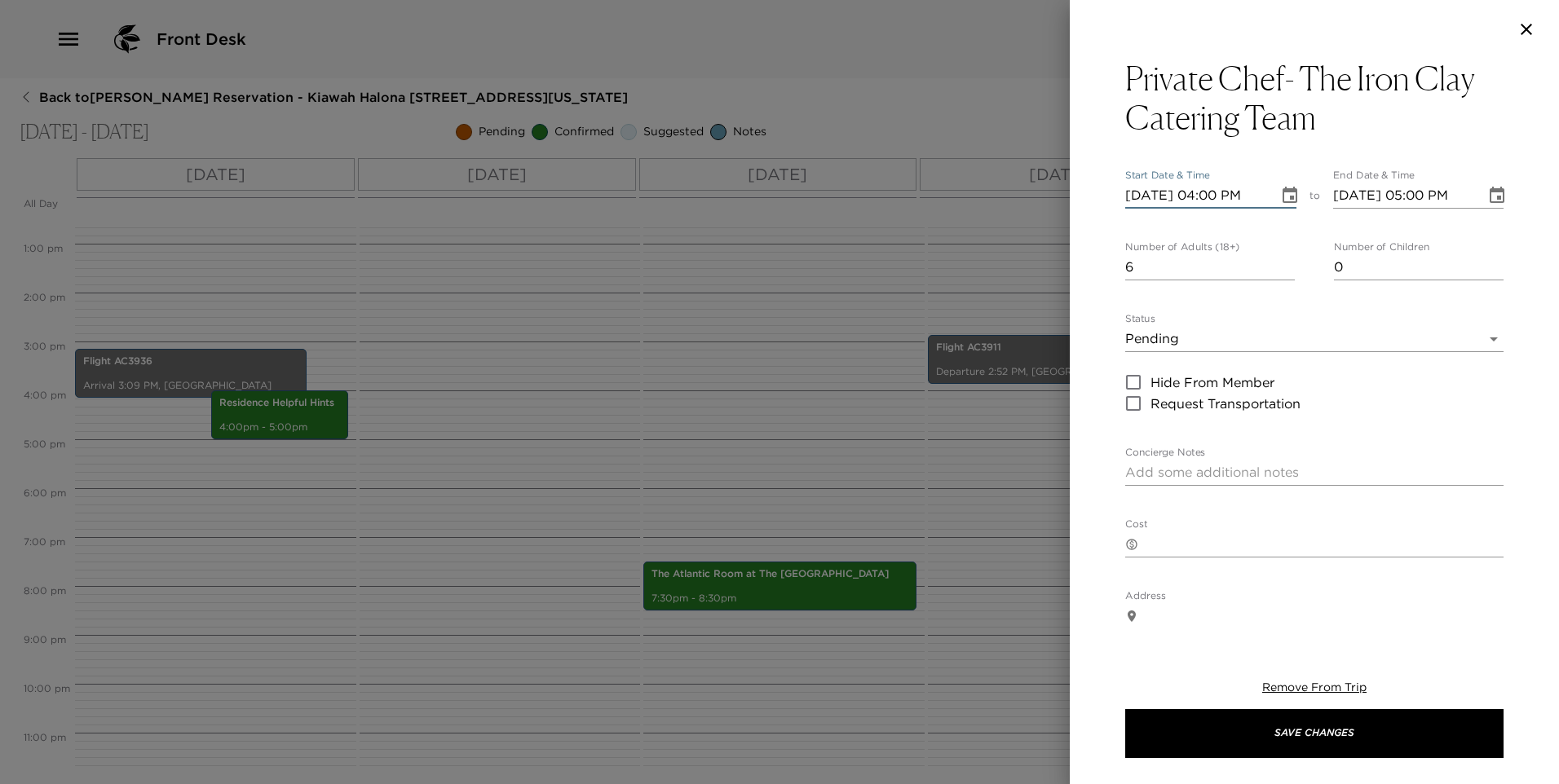
click at [1216, 197] on input "[DATE] 04:00 PM" at bounding box center [1197, 196] width 141 height 26
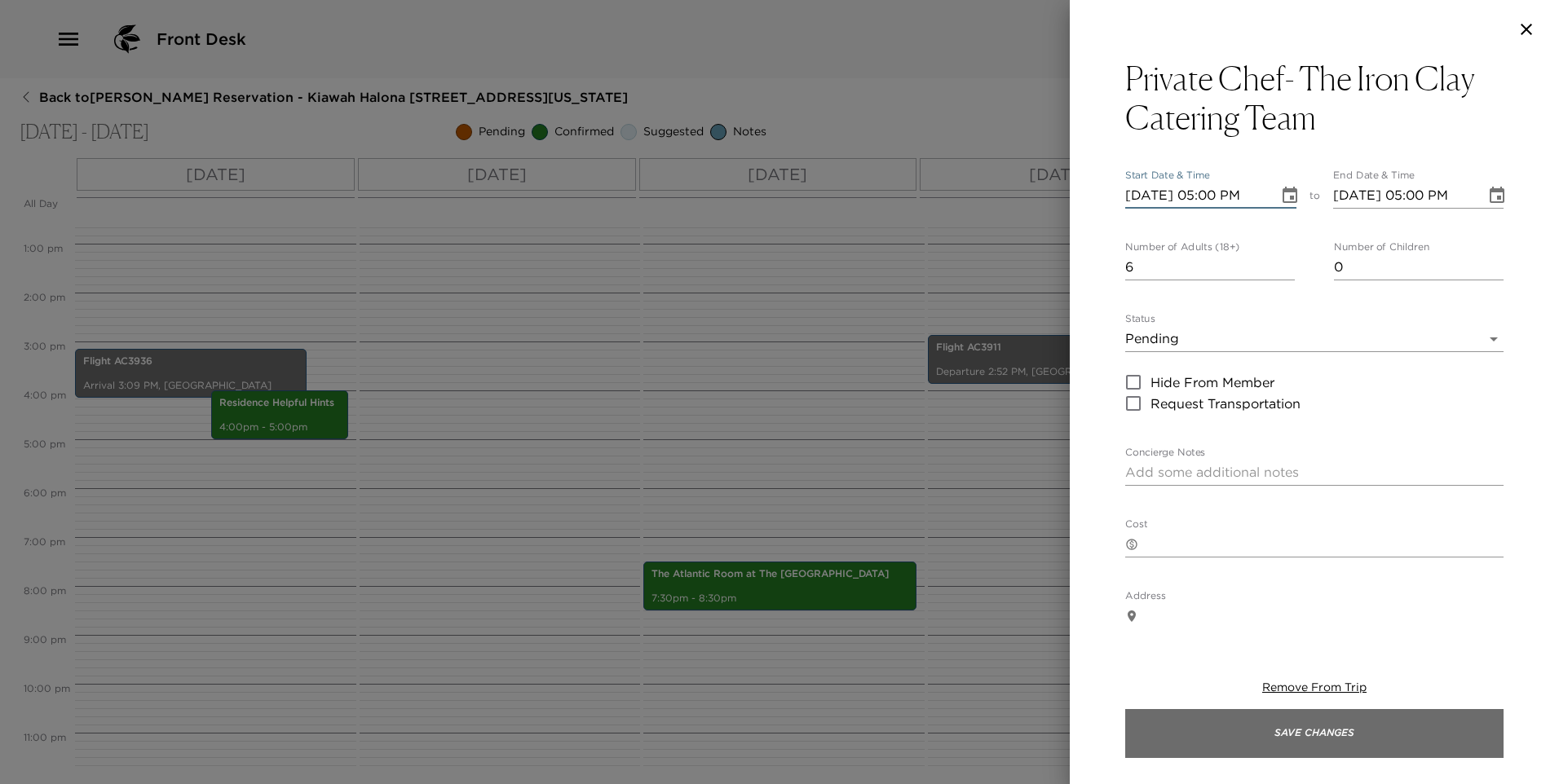
type input "[DATE] 05:00 PM"
click at [1187, 739] on button "Save Changes" at bounding box center [1314, 733] width 378 height 49
